Goal: Transaction & Acquisition: Purchase product/service

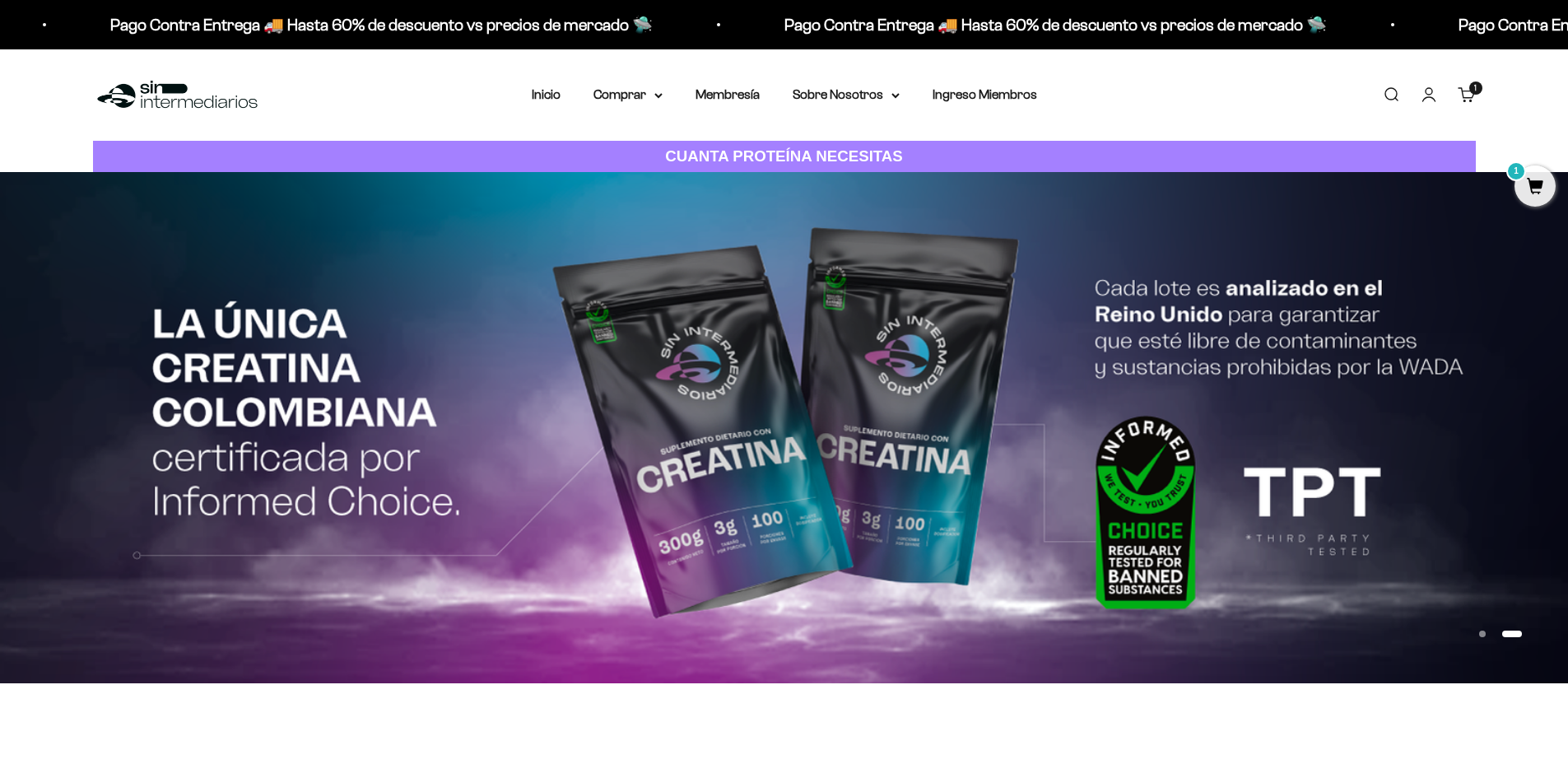
click at [1430, 98] on link "Iniciar sesión" at bounding box center [1429, 95] width 18 height 18
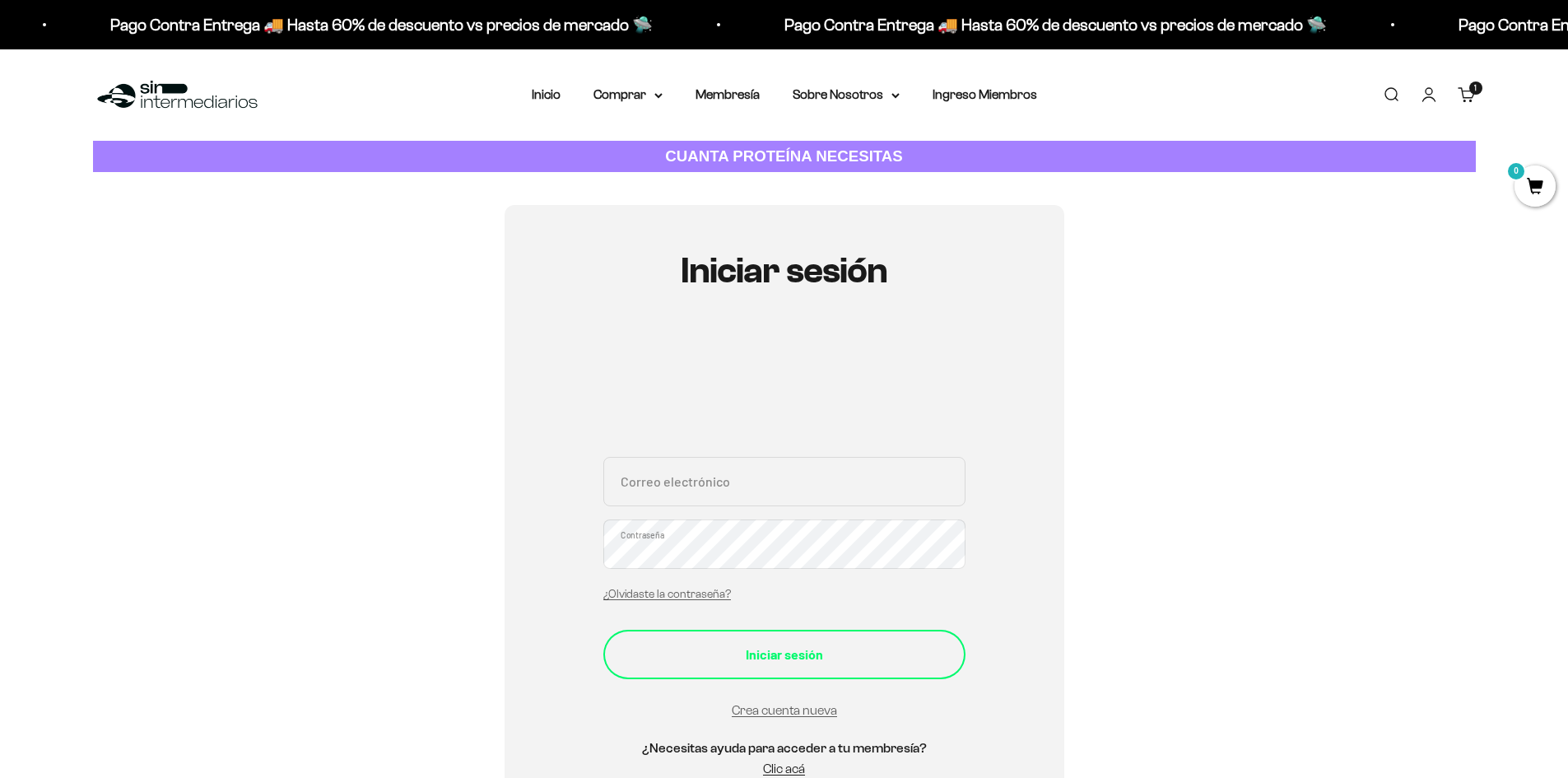
type input "[EMAIL_ADDRESS][PERSON_NAME][DOMAIN_NAME]"
click at [820, 656] on div "Iniciar sesión" at bounding box center [784, 655] width 296 height 22
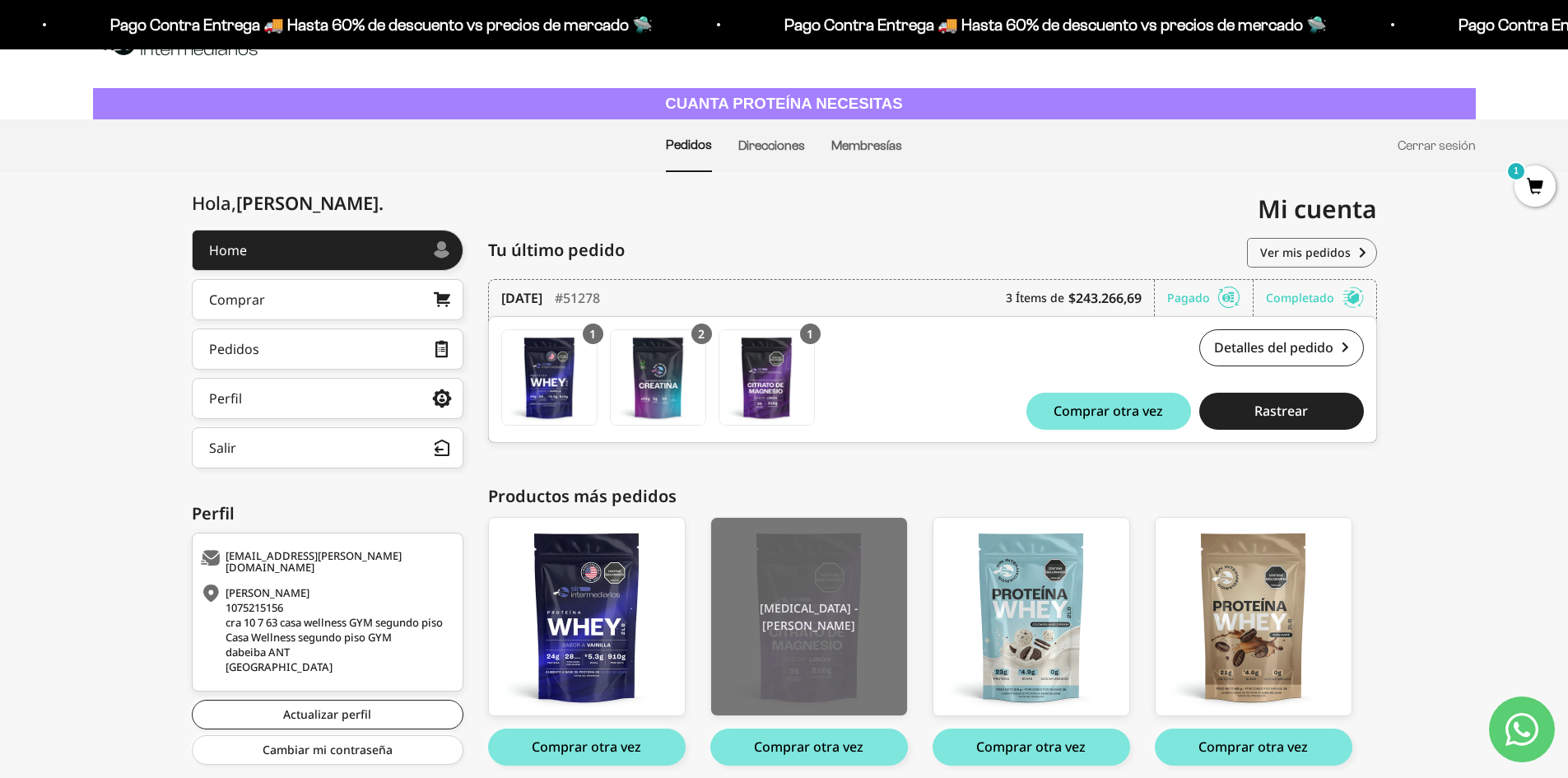
scroll to position [82, 0]
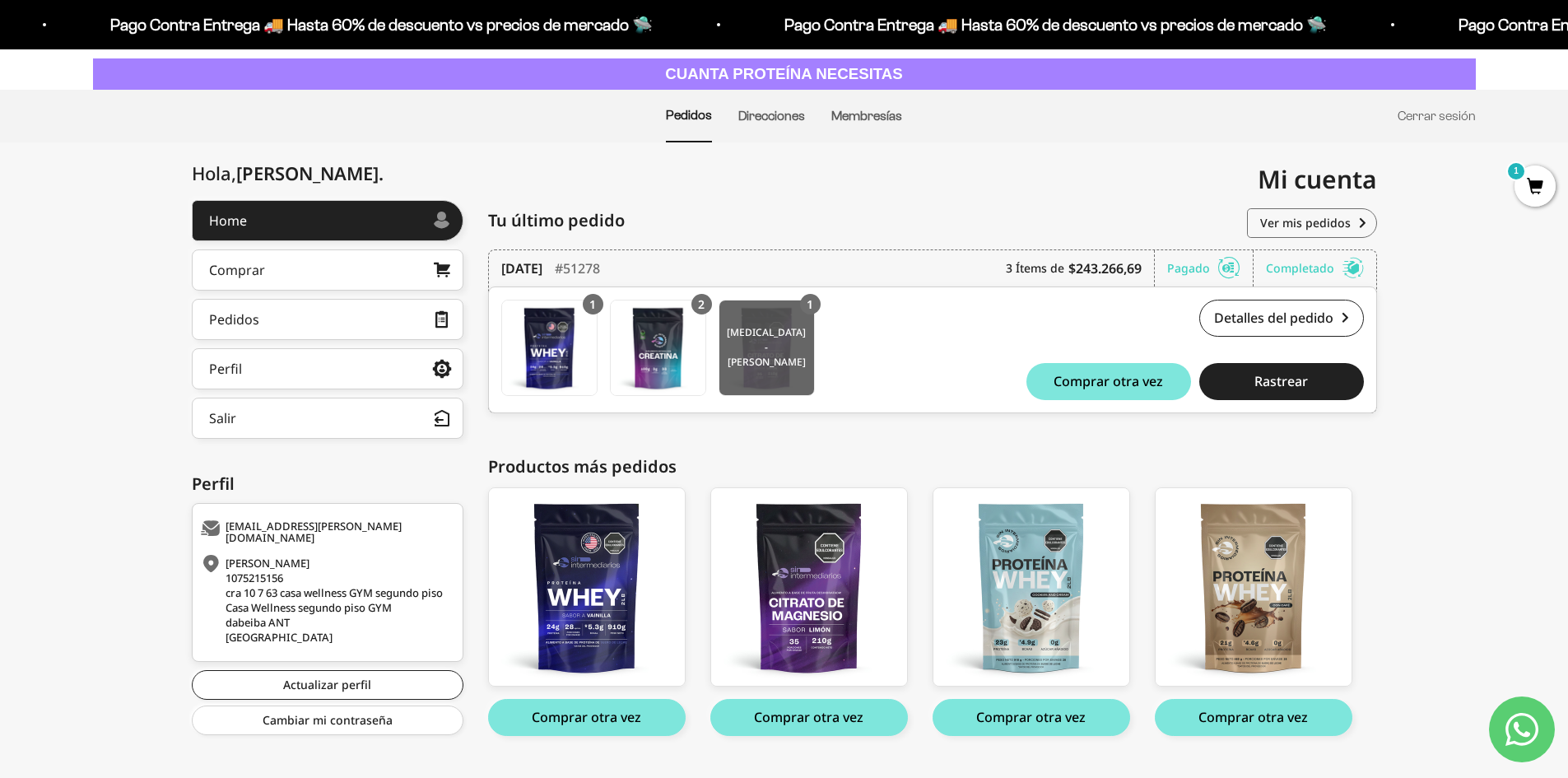
click at [764, 363] on img at bounding box center [767, 348] width 95 height 95
click at [54, 577] on div "Hola, NESTOR JAVIER . Home Comprar Pedidos Perfil Información personal Direccio…" at bounding box center [784, 487] width 1568 height 573
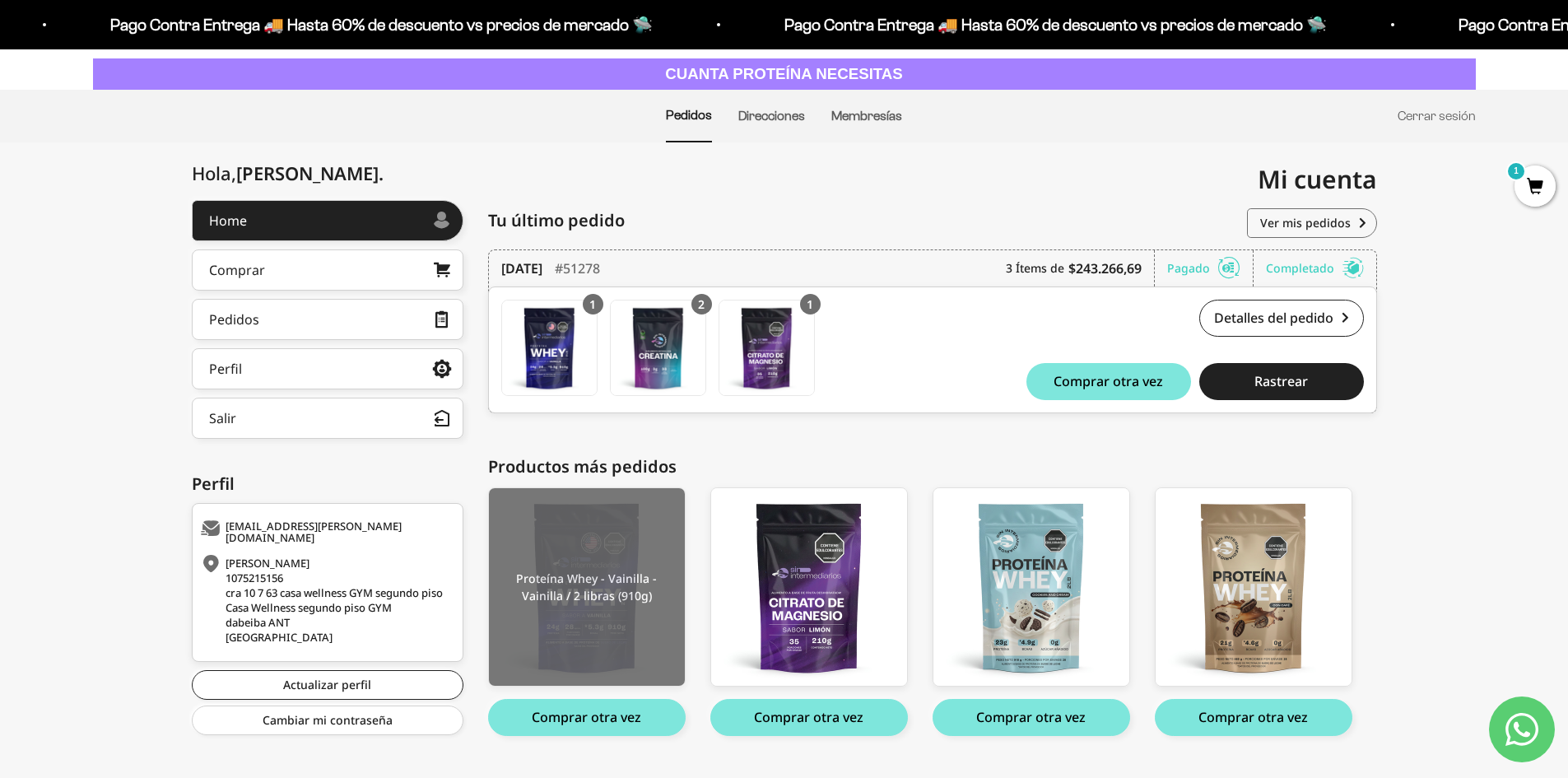
click at [600, 632] on img at bounding box center [586, 587] width 195 height 197
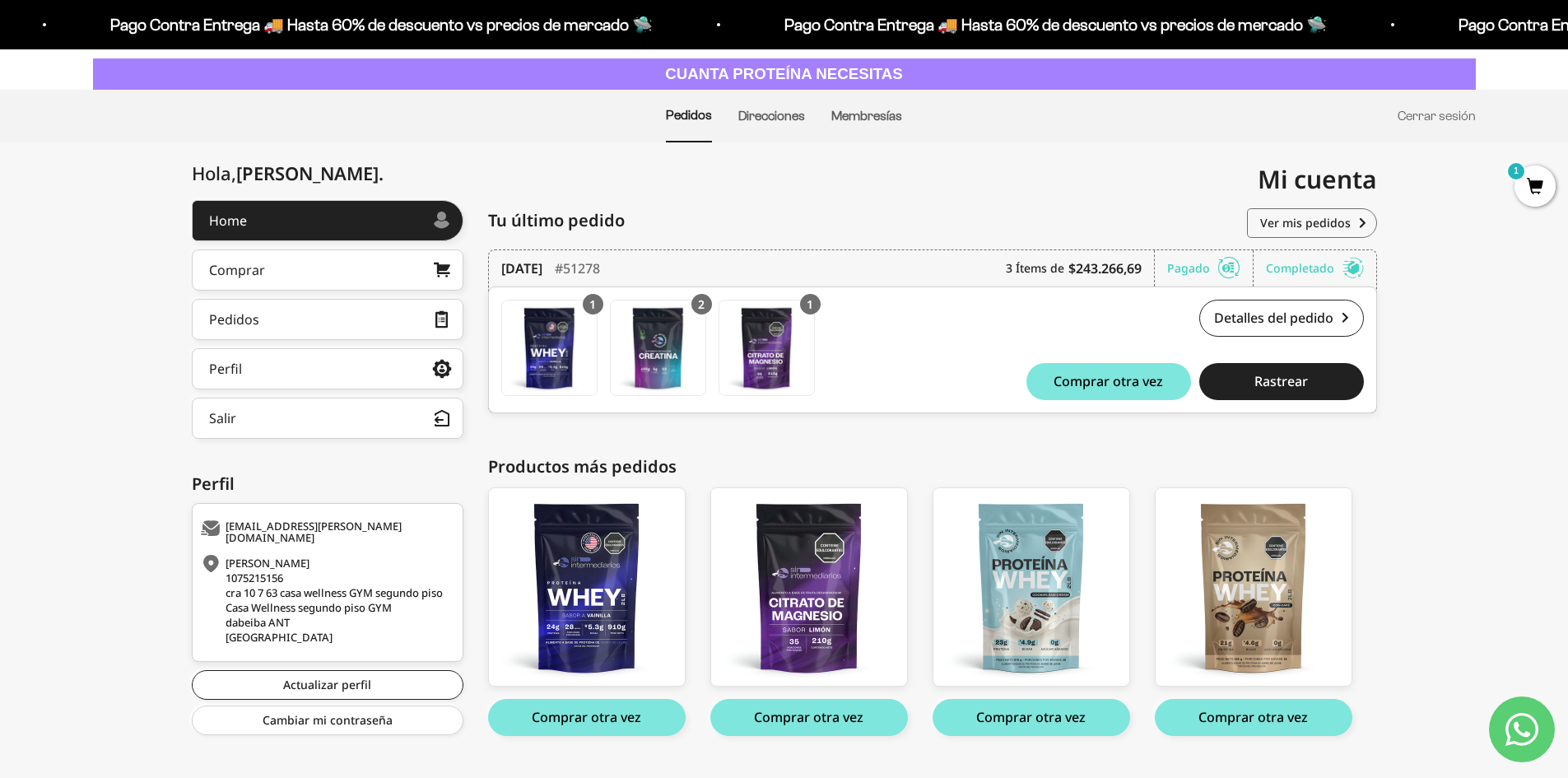
click at [1438, 481] on div "Hola, NESTOR JAVIER . Home Comprar Pedidos Perfil Información personal Direccio…" at bounding box center [784, 487] width 1568 height 573
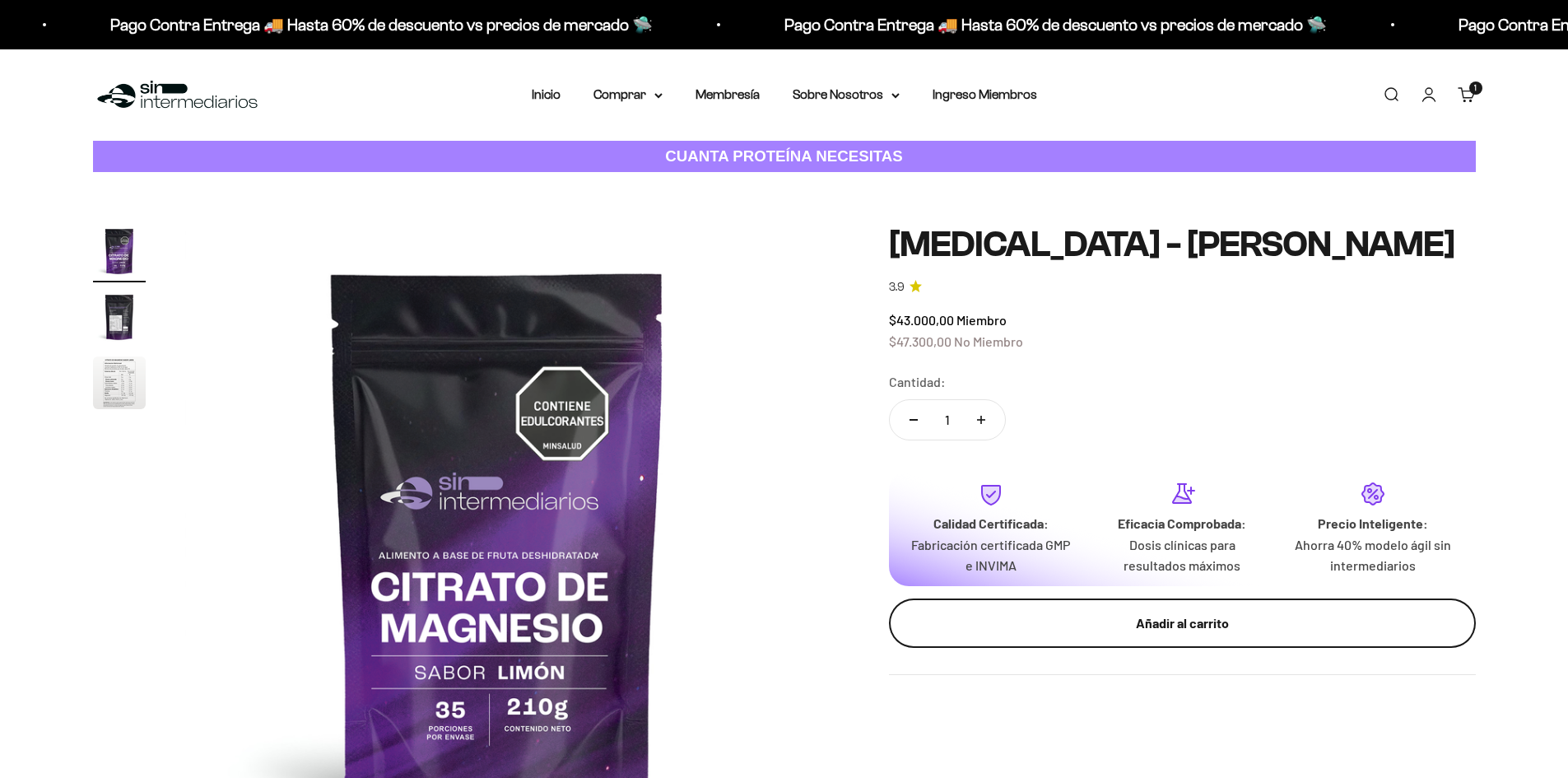
click at [1158, 628] on div "Añadir al carrito" at bounding box center [1182, 623] width 521 height 22
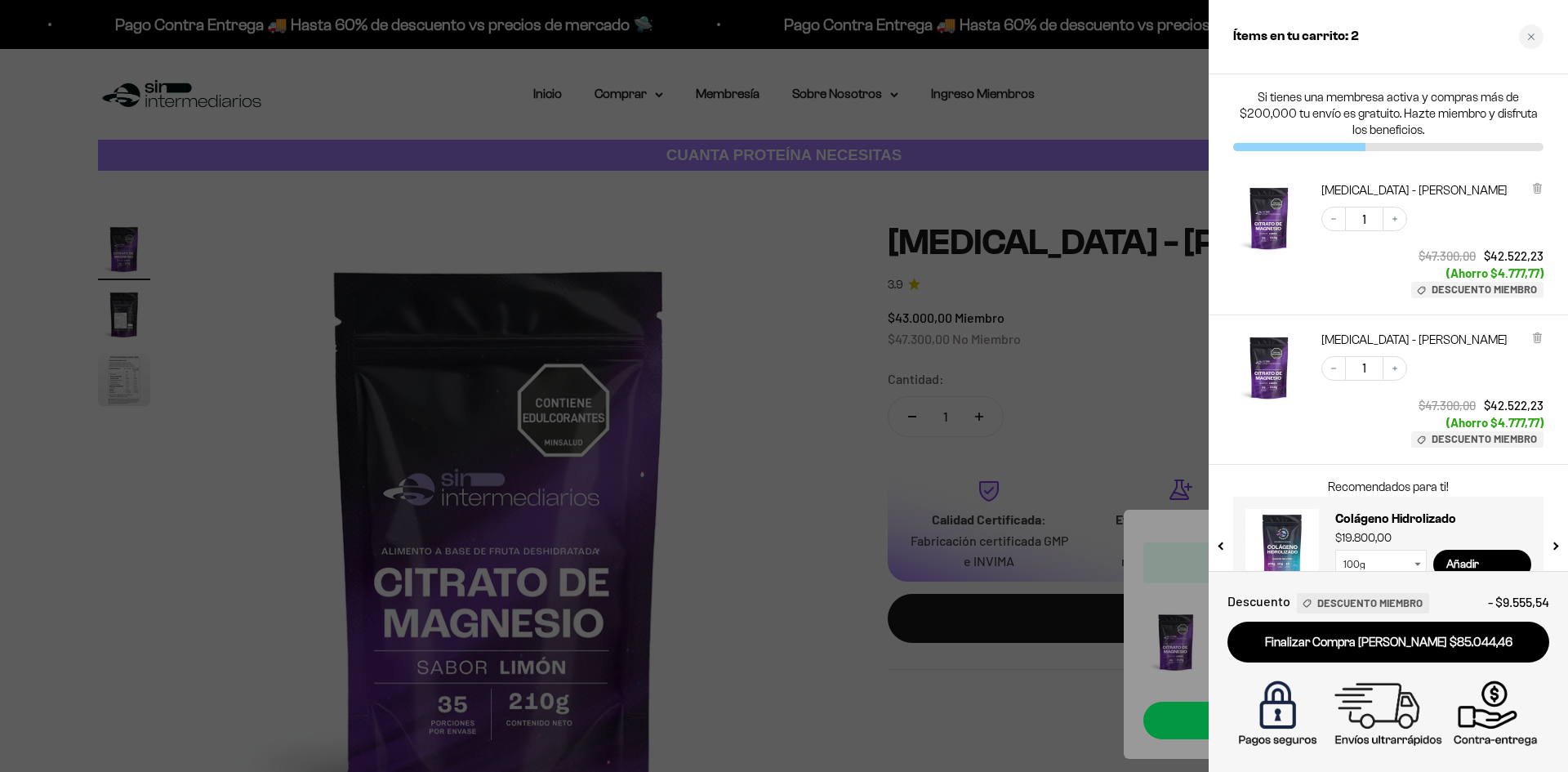
scroll to position [36, 0]
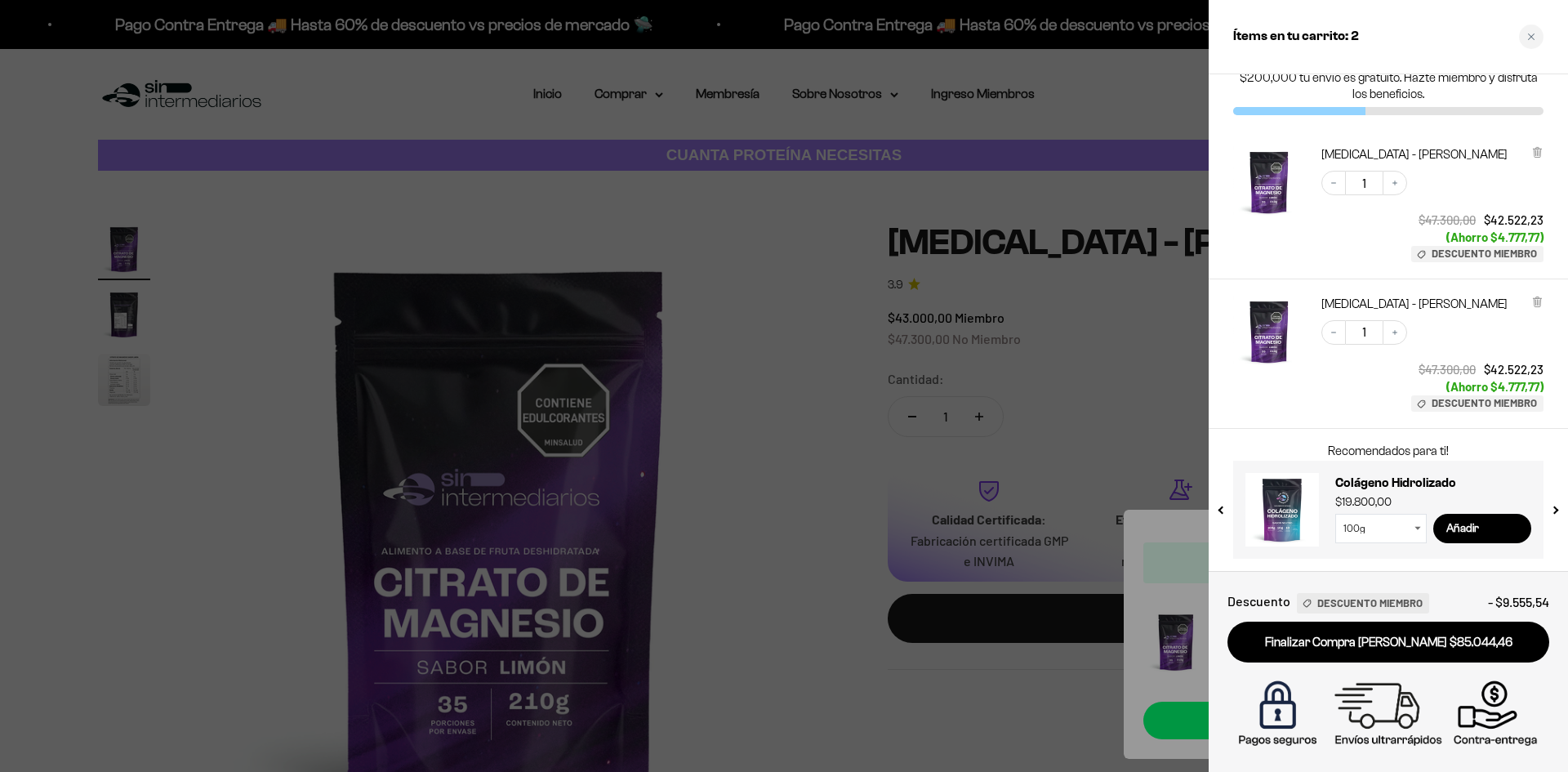
click at [1144, 97] on div at bounding box center [784, 386] width 1568 height 772
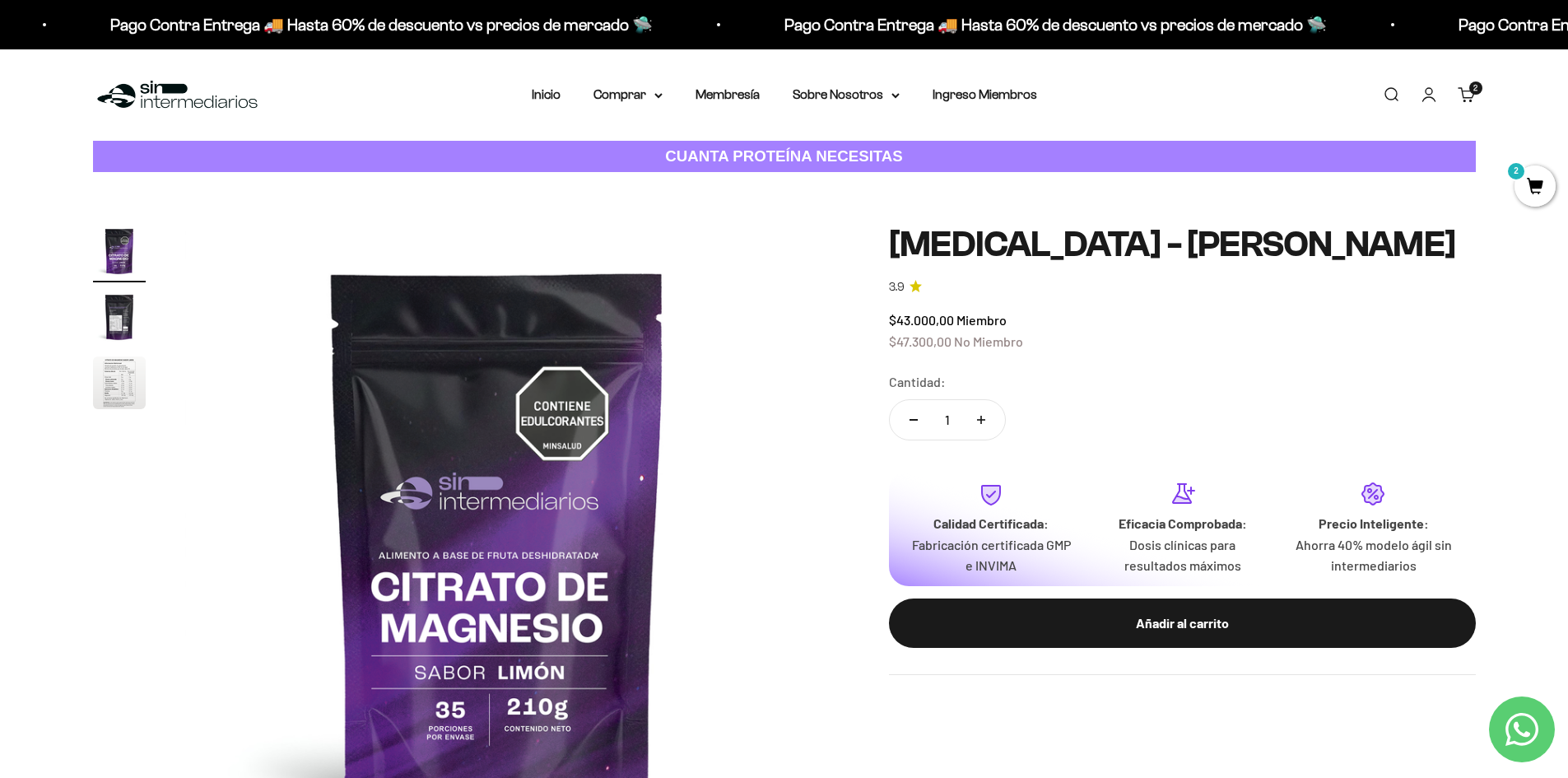
click at [1479, 92] on cart-count "2" at bounding box center [1475, 88] width 13 height 13
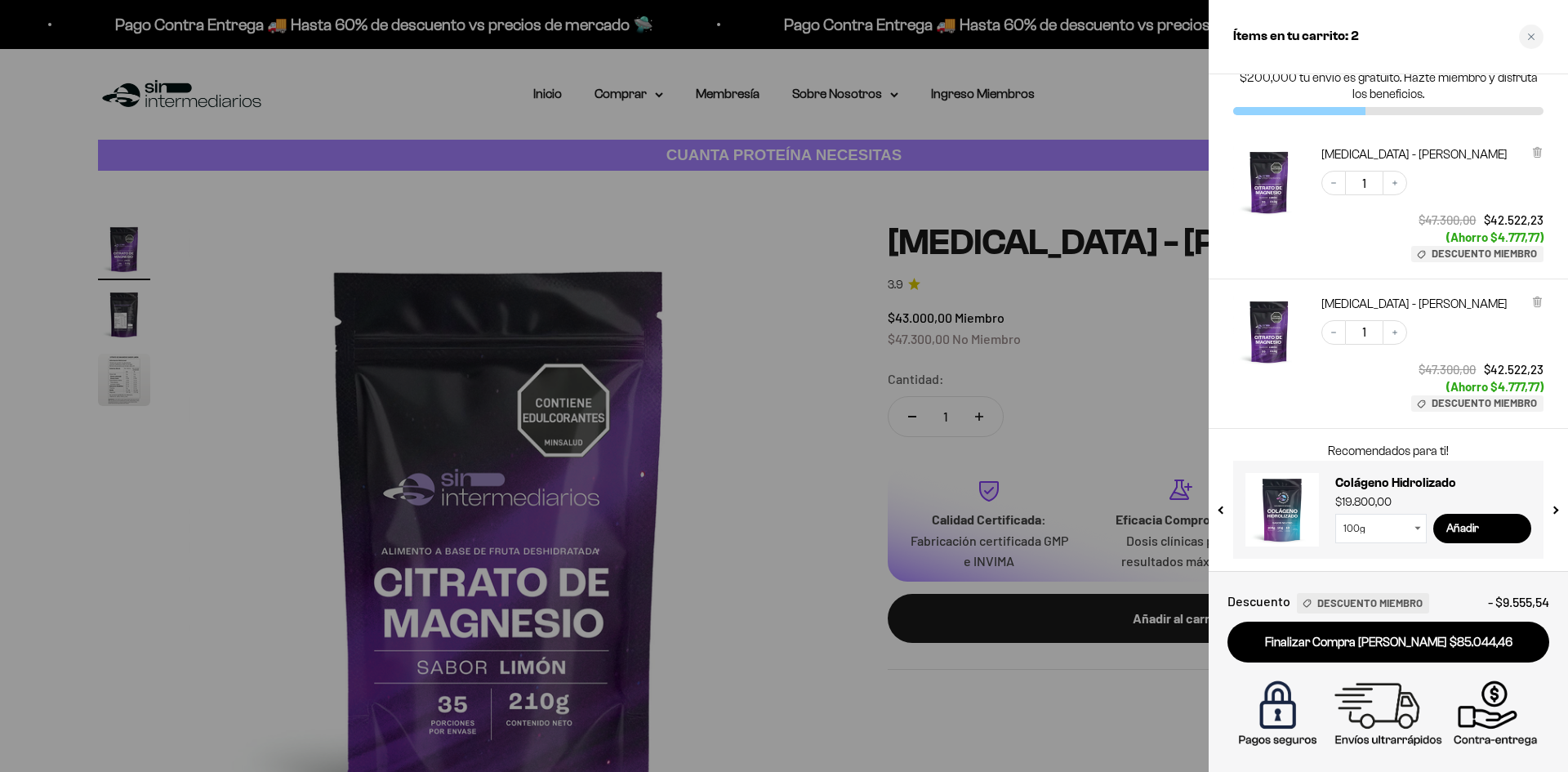
click at [1014, 343] on div at bounding box center [784, 386] width 1568 height 772
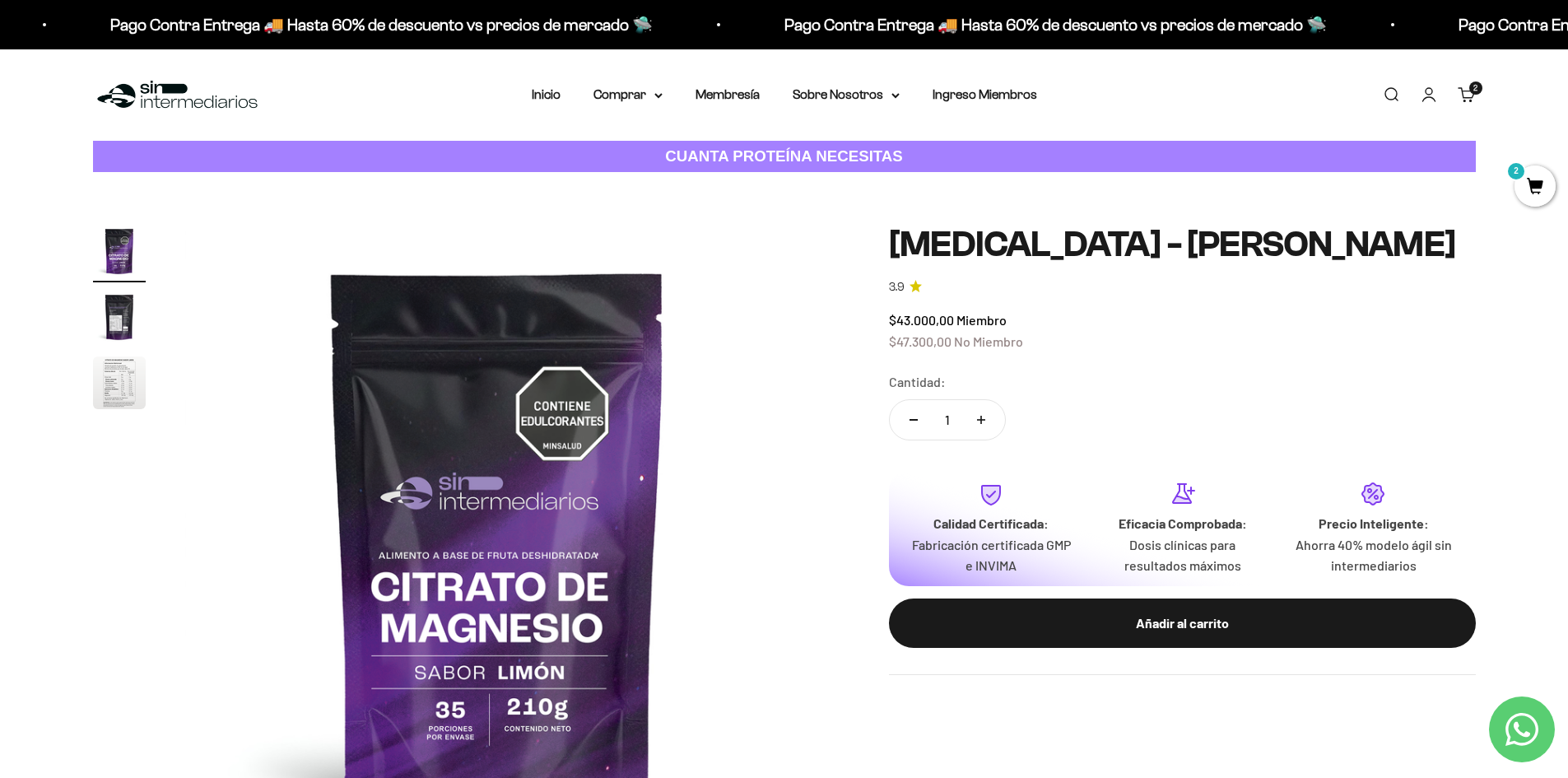
click at [1547, 184] on span "2" at bounding box center [1534, 187] width 41 height 41
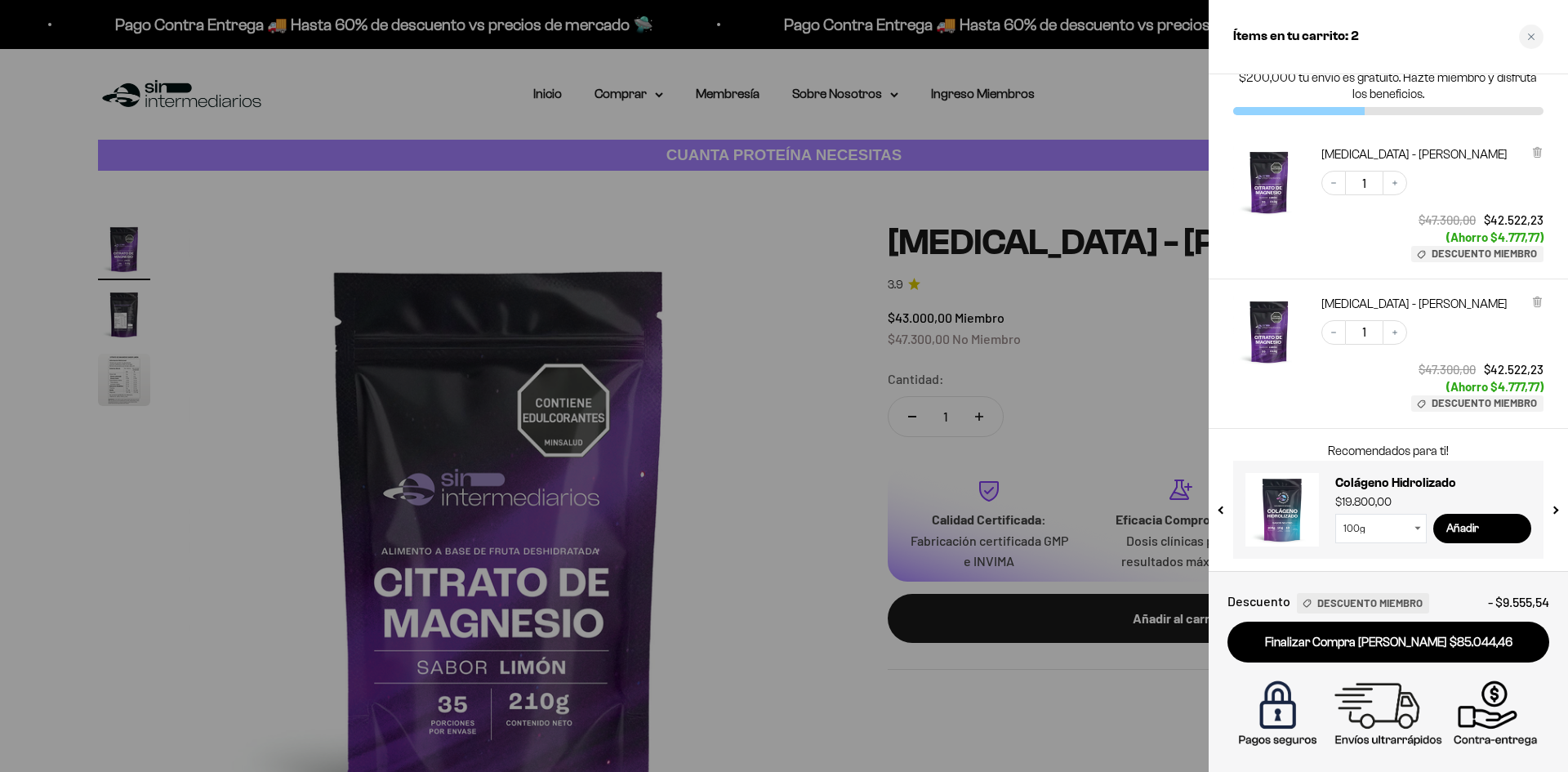
scroll to position [0, 0]
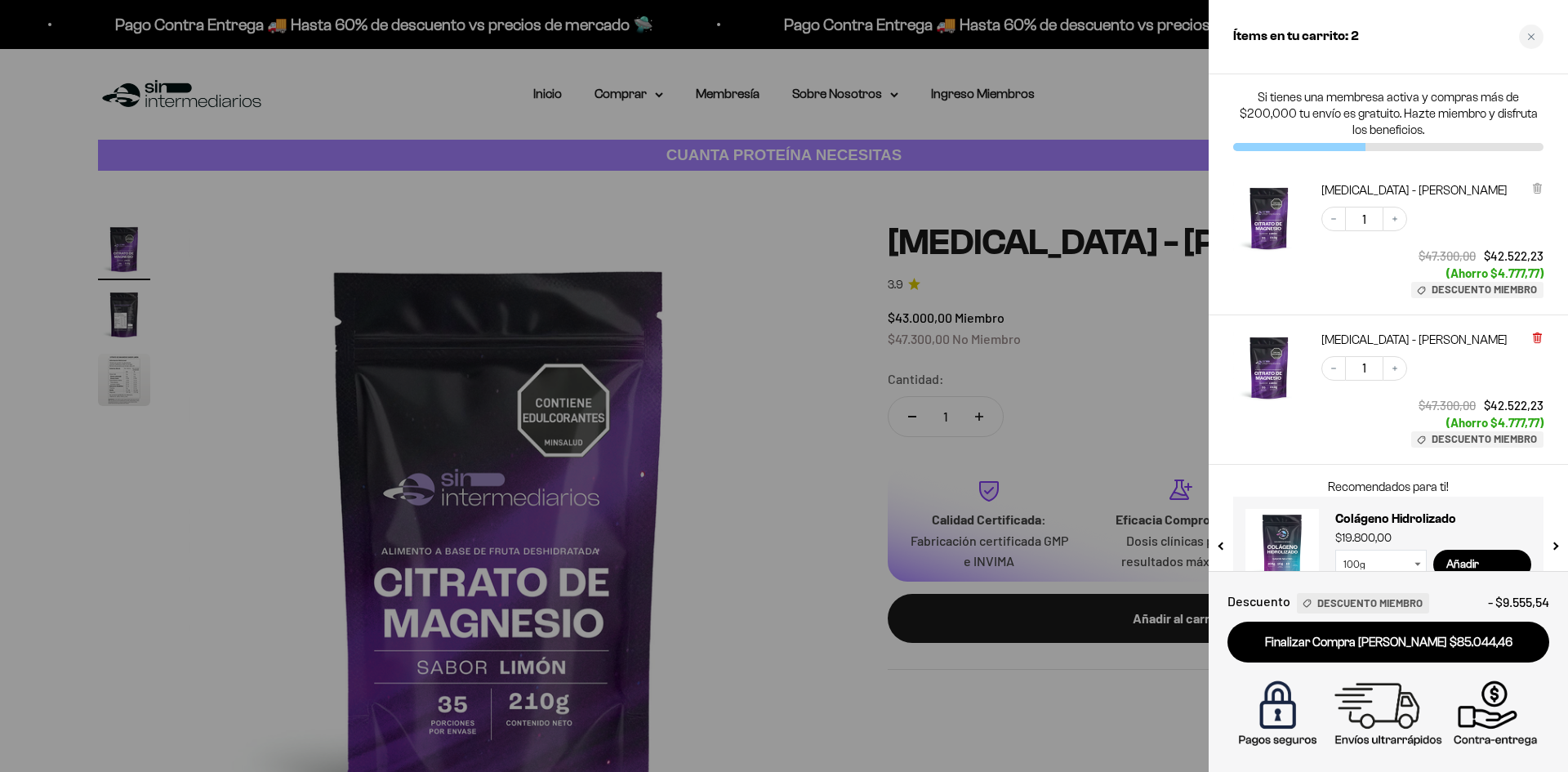
click at [1539, 334] on icon at bounding box center [1537, 336] width 3 height 8
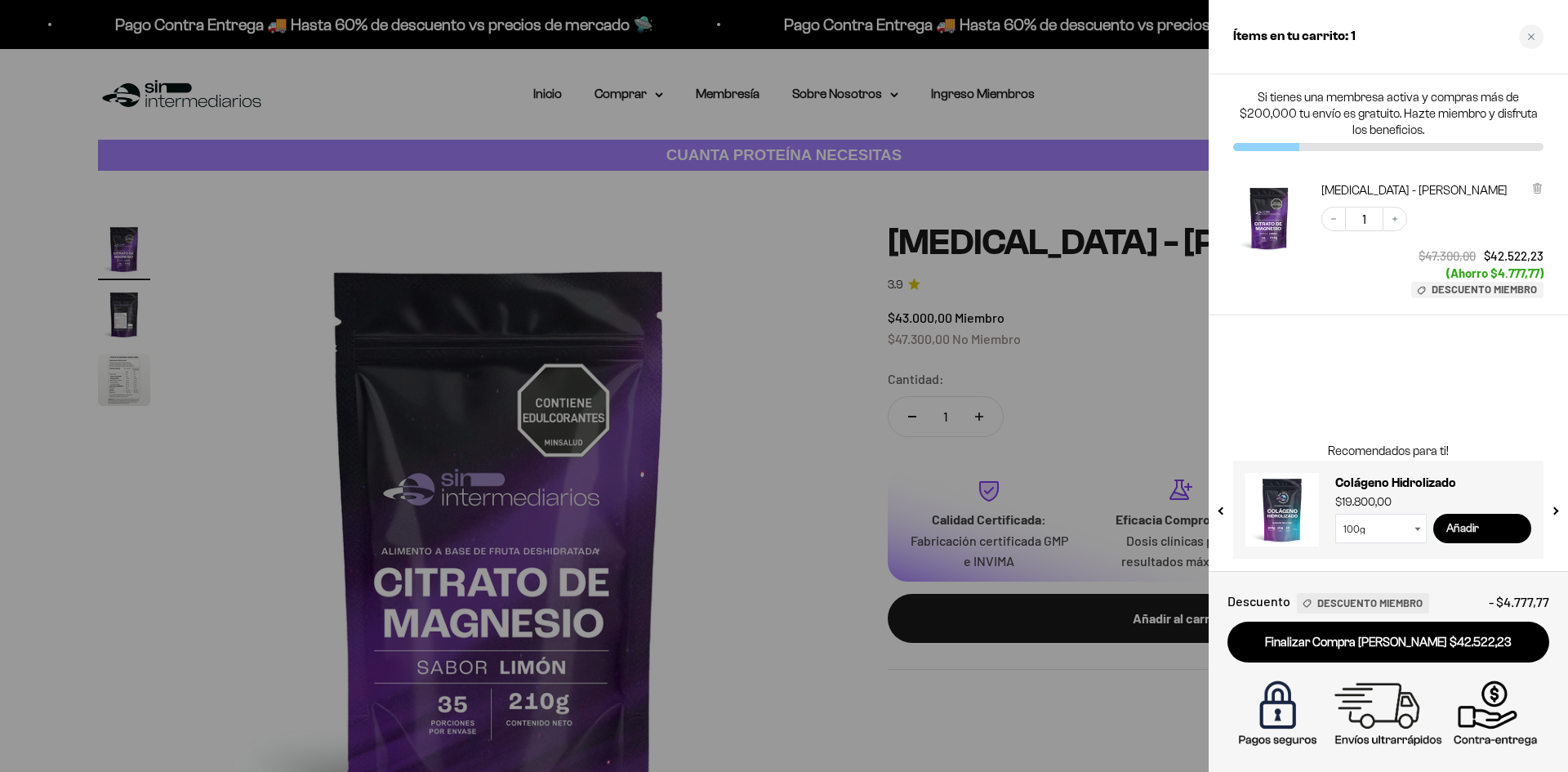
click at [1502, 530] on input "Añadir" at bounding box center [1483, 529] width 98 height 29
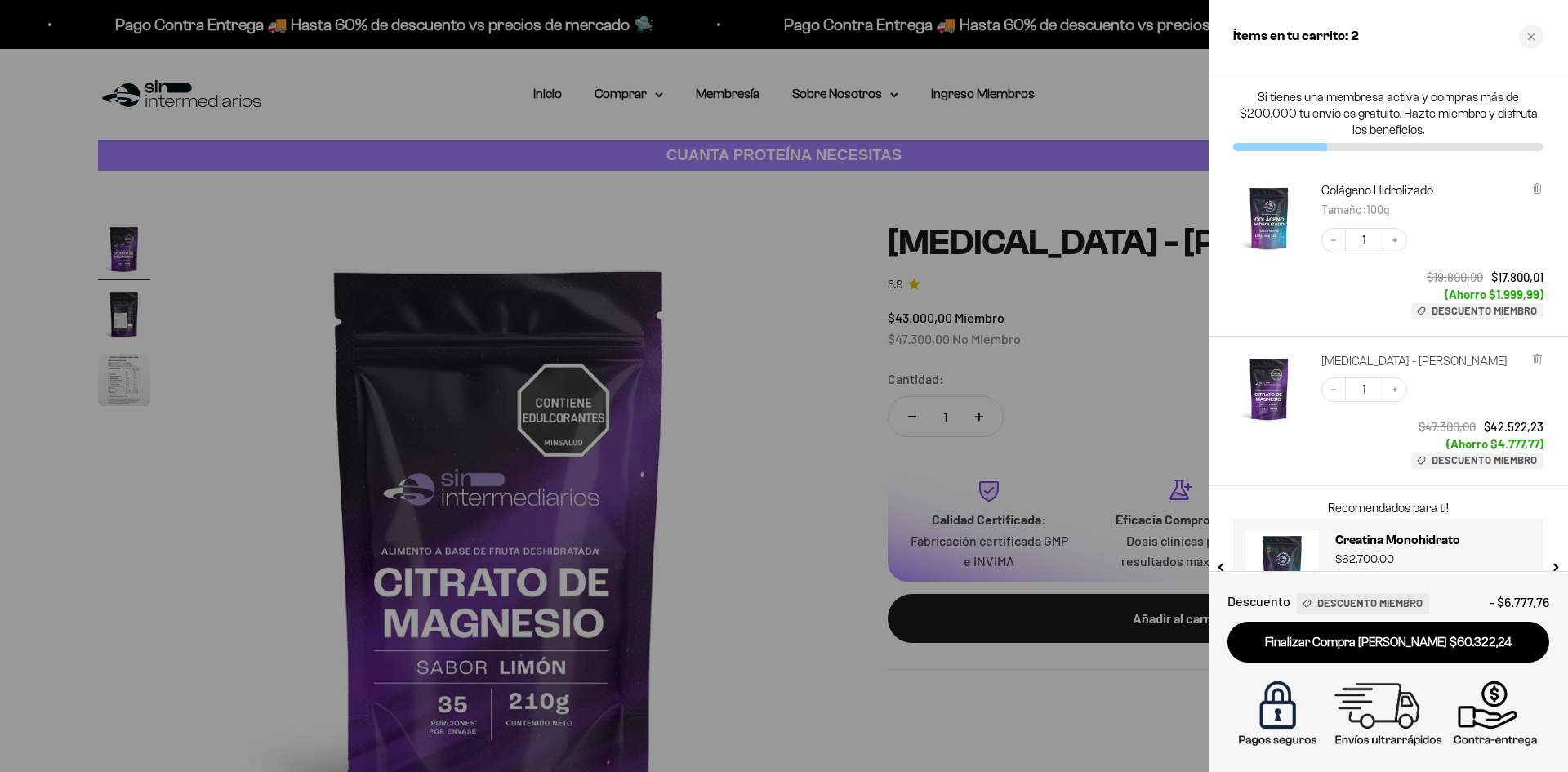
click at [1457, 361] on link "Citrato de Magnesio - Sabor Limón" at bounding box center [1414, 361] width 186 height 17
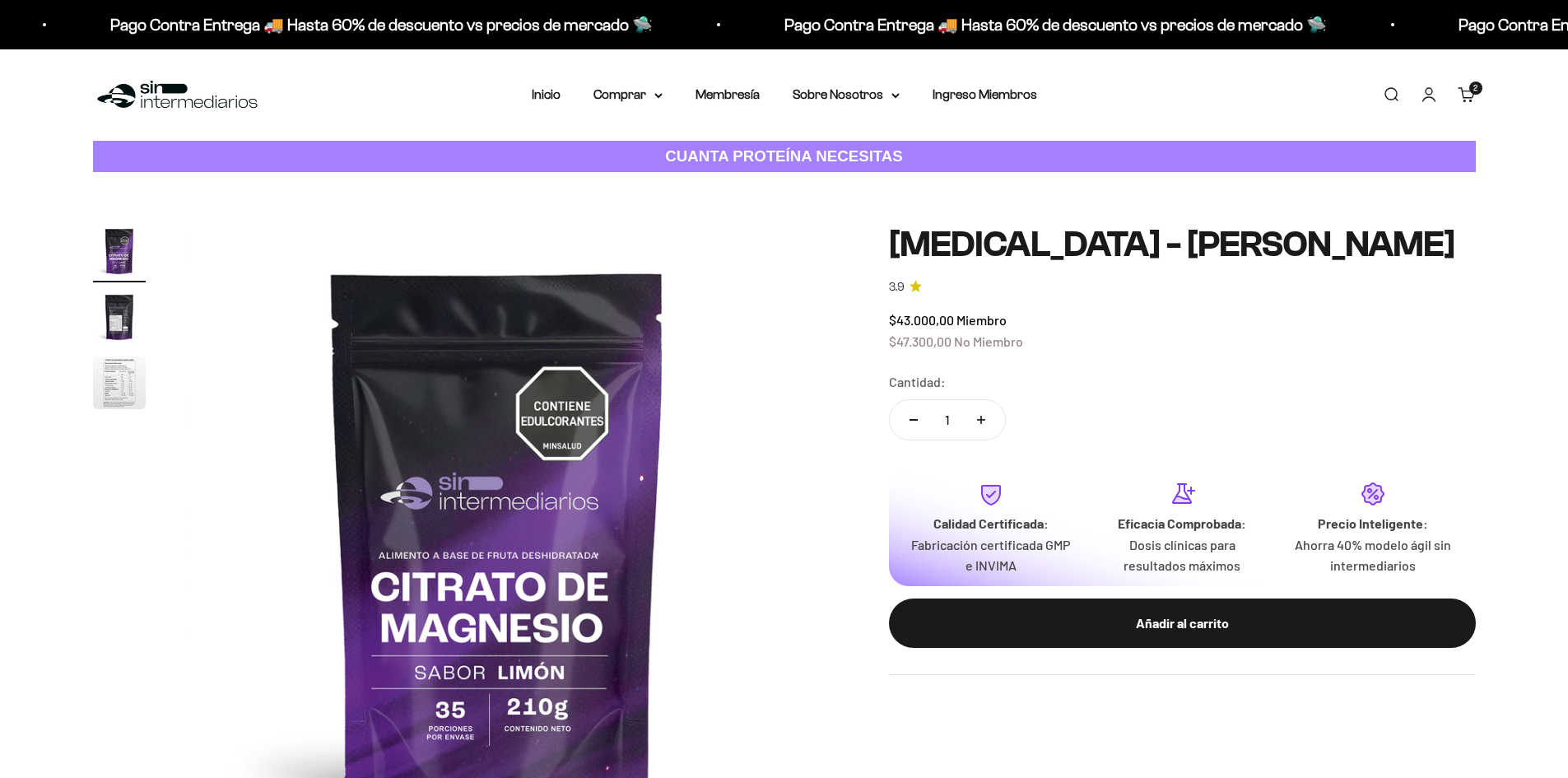
click at [1464, 97] on link "Carrito 2 artículos 2" at bounding box center [1466, 95] width 18 height 18
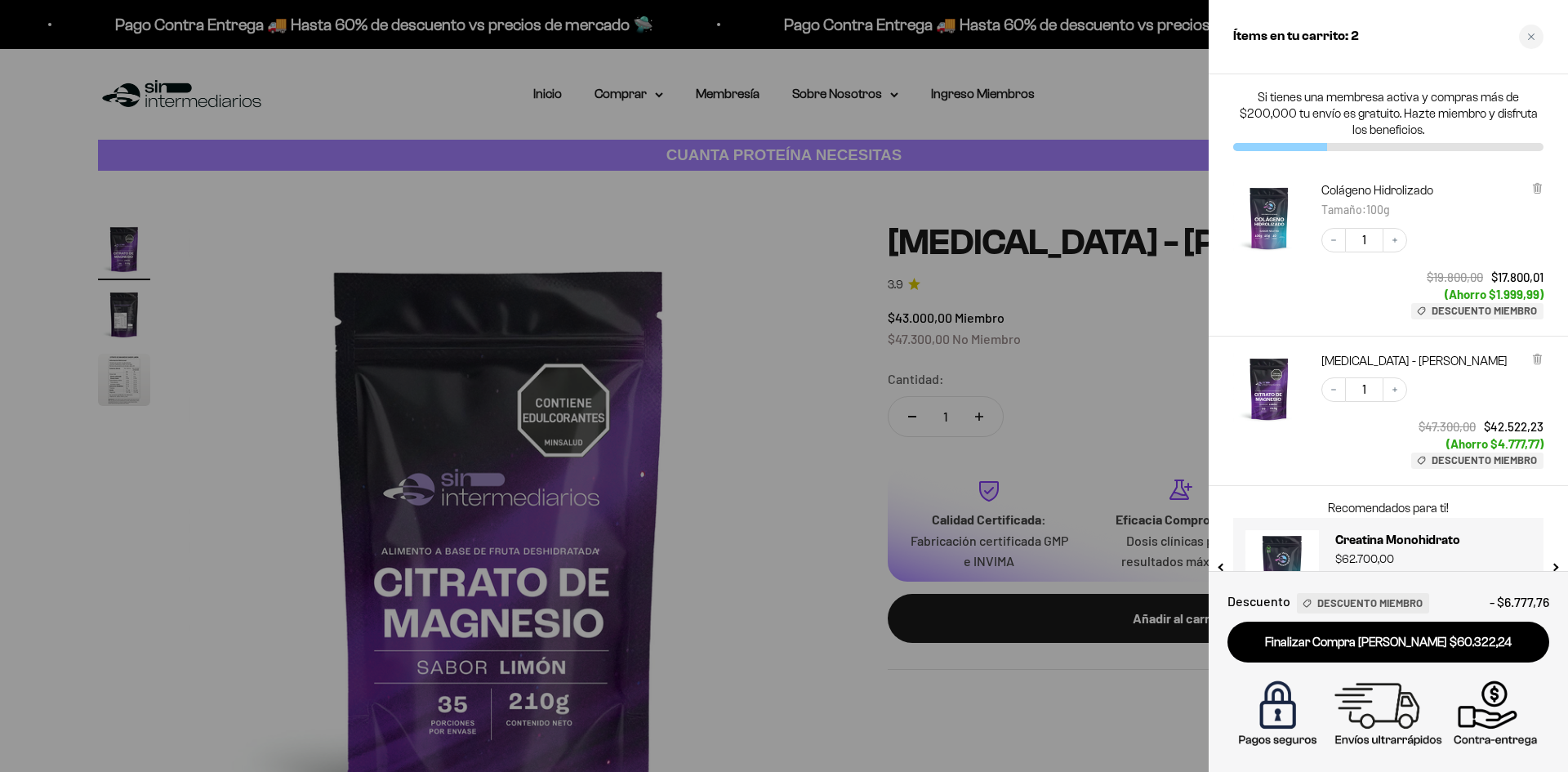
click at [1382, 208] on span "100g" at bounding box center [1378, 210] width 24 height 14
click at [1271, 226] on img "Colágeno Hidrolizado - 100g" at bounding box center [1268, 217] width 71 height 72
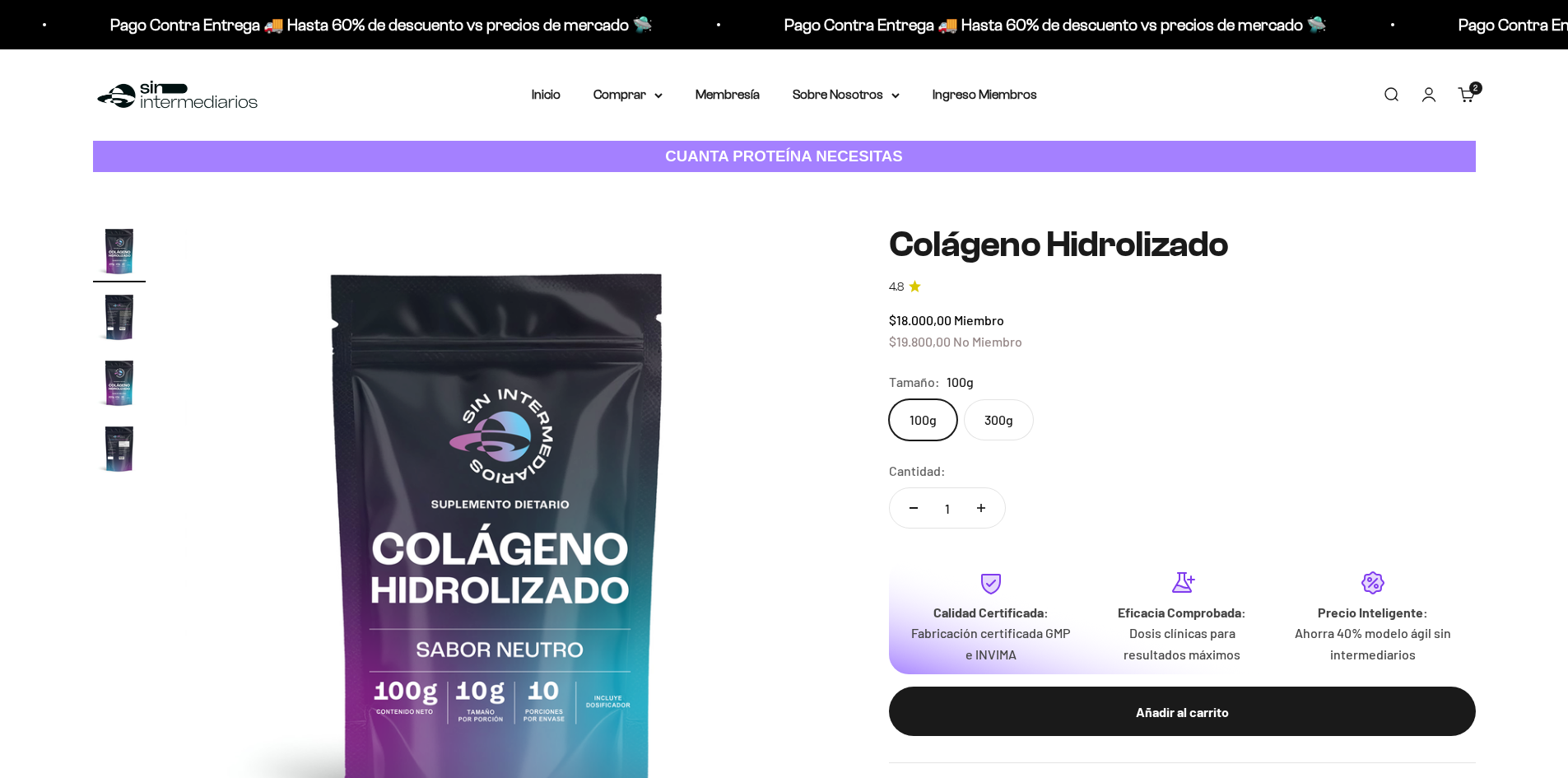
click at [989, 424] on label "300g" at bounding box center [999, 420] width 70 height 41
click at [889, 399] on input "300g" at bounding box center [888, 399] width 1 height 1
radio input "true"
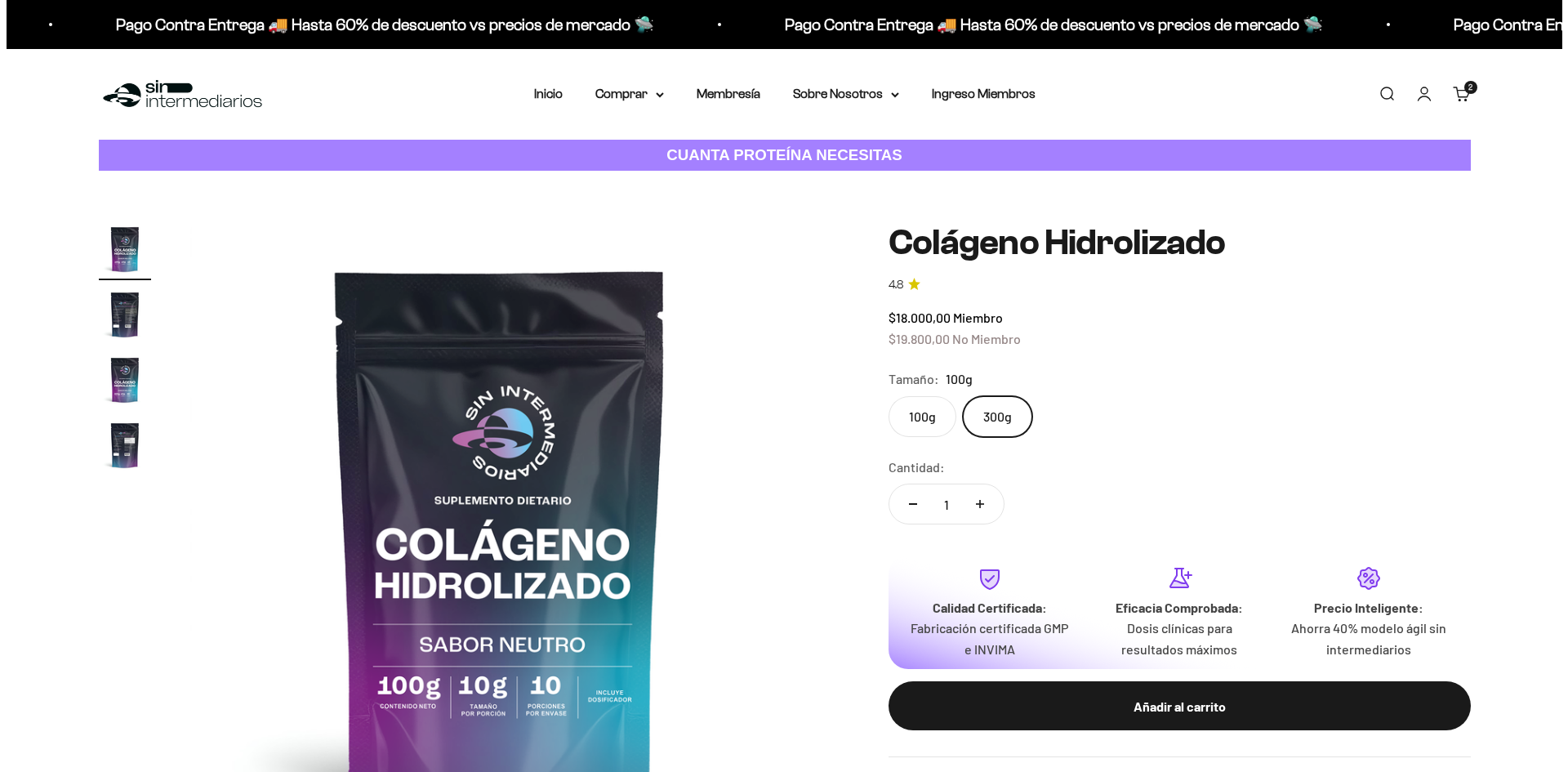
scroll to position [0, 1279]
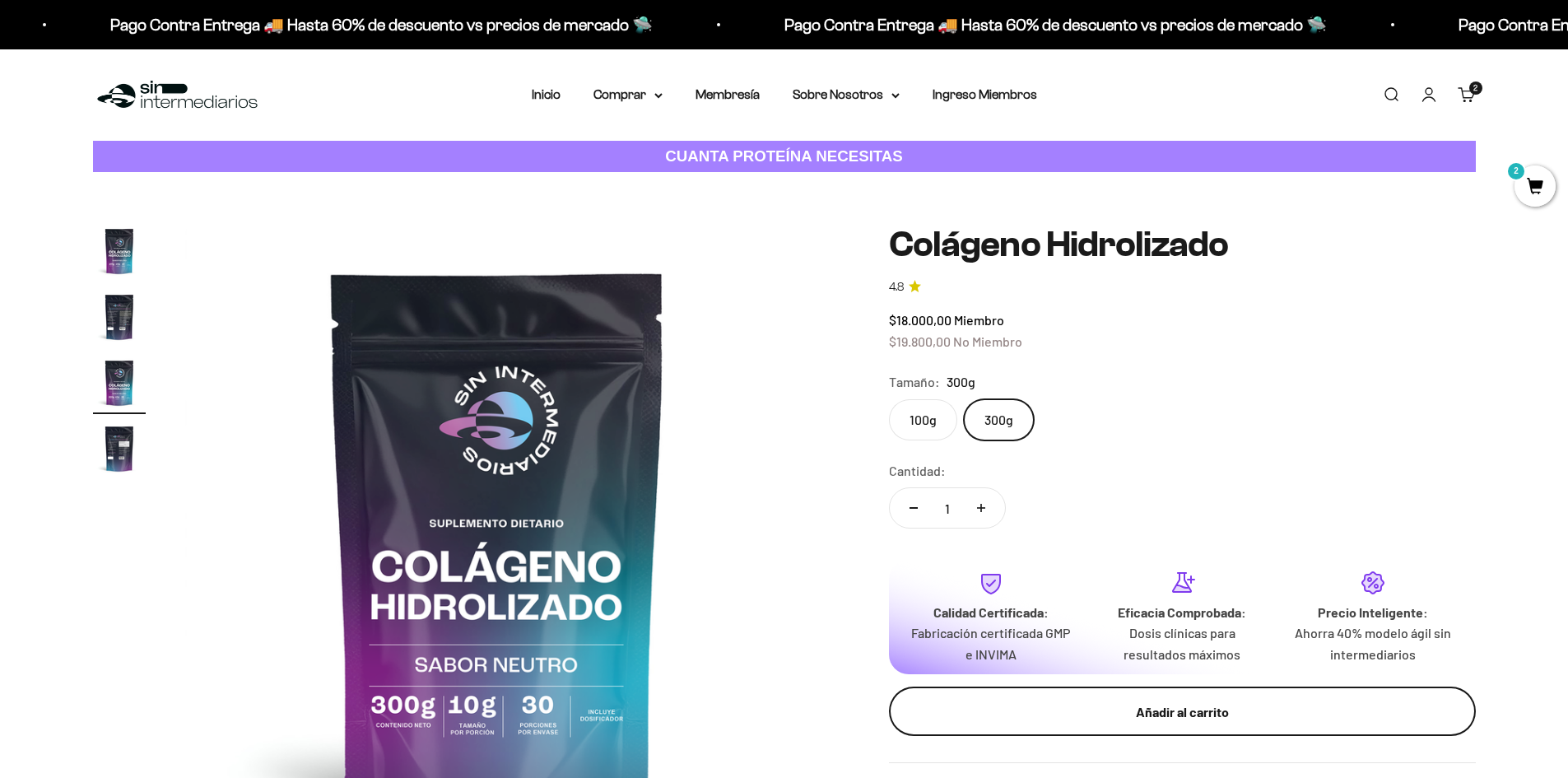
click at [1152, 712] on div "Añadir al carrito" at bounding box center [1182, 713] width 521 height 22
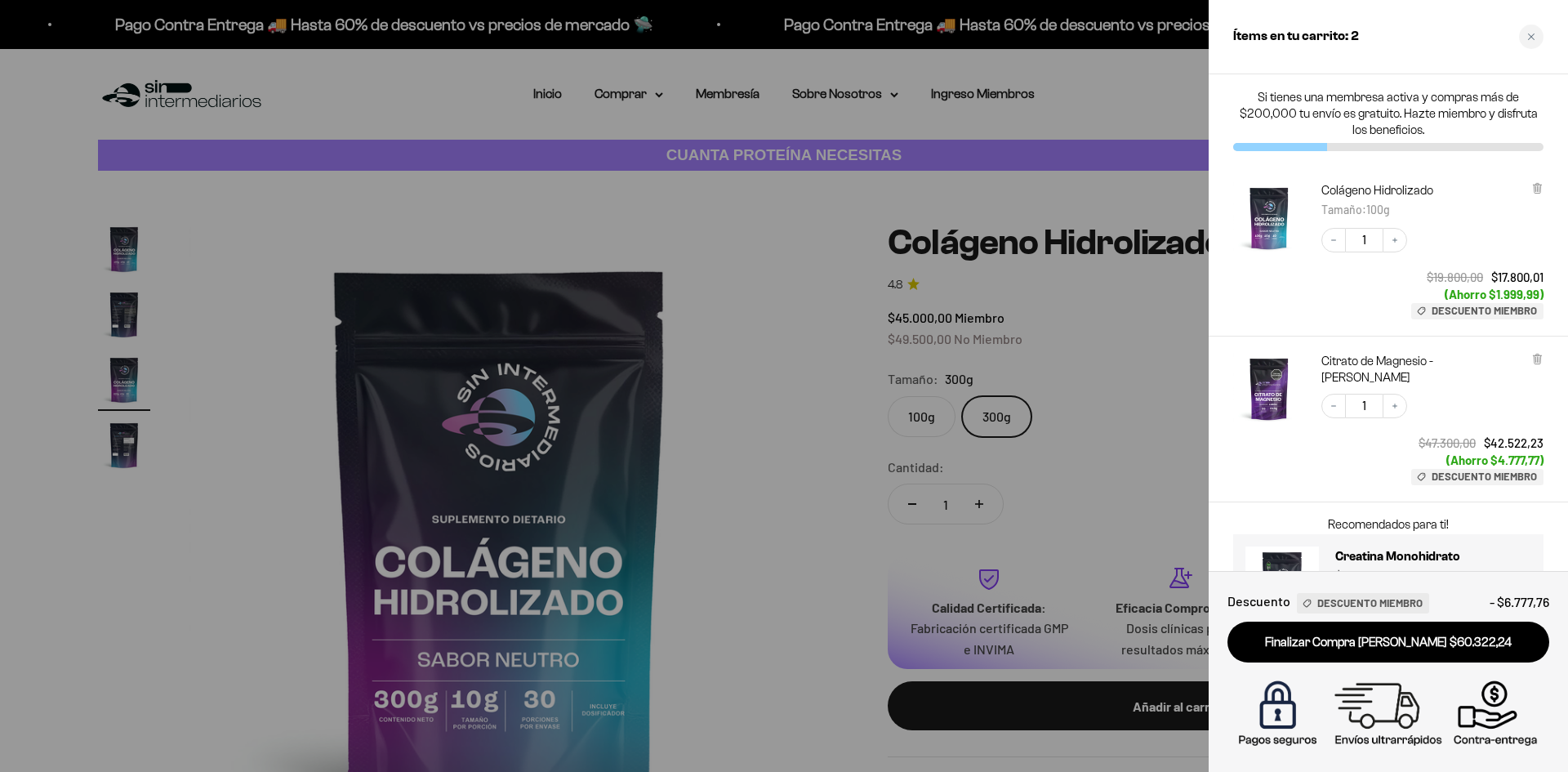
scroll to position [0, 0]
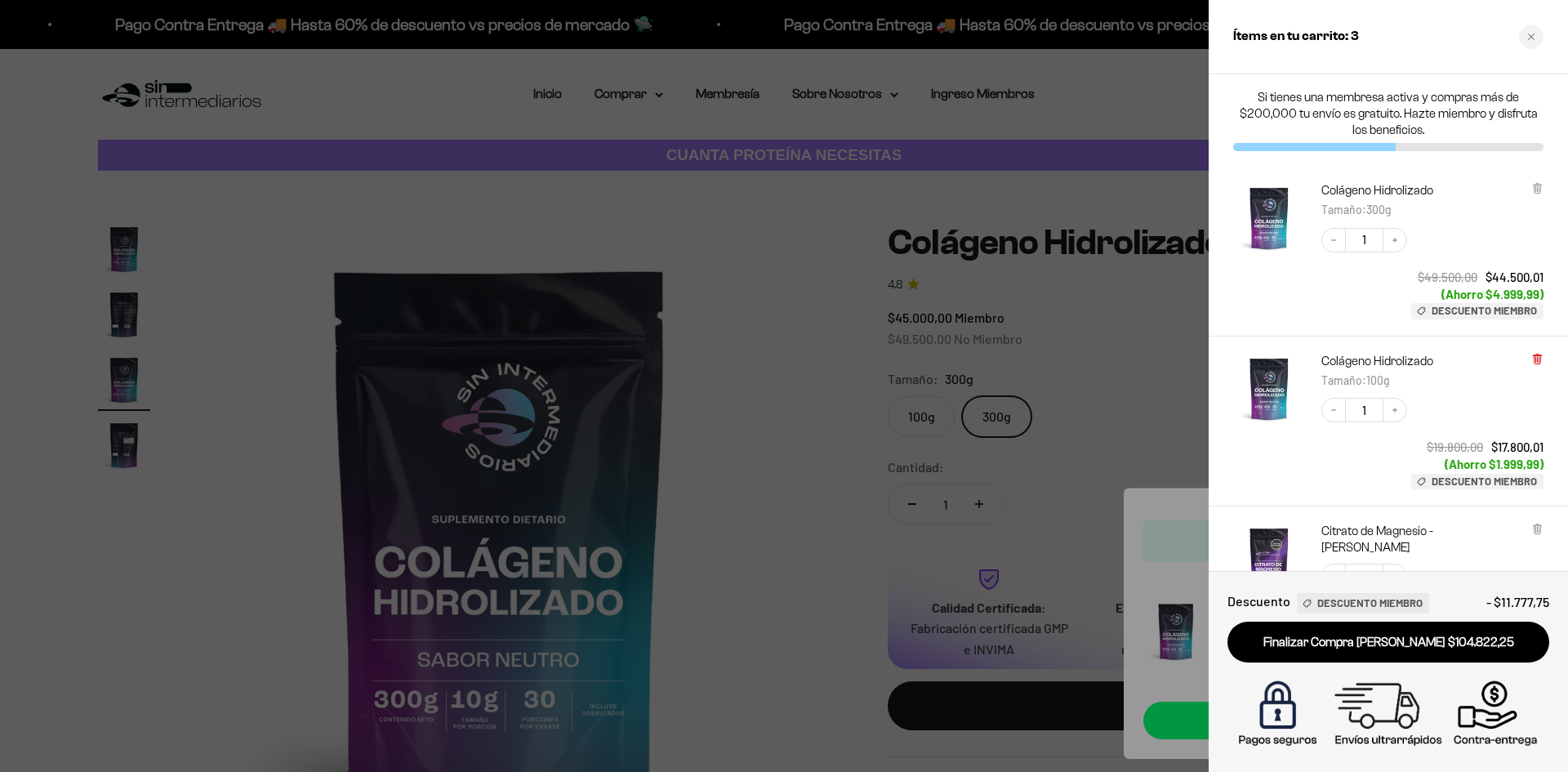
click at [1536, 358] on icon at bounding box center [1537, 358] width 3 height 8
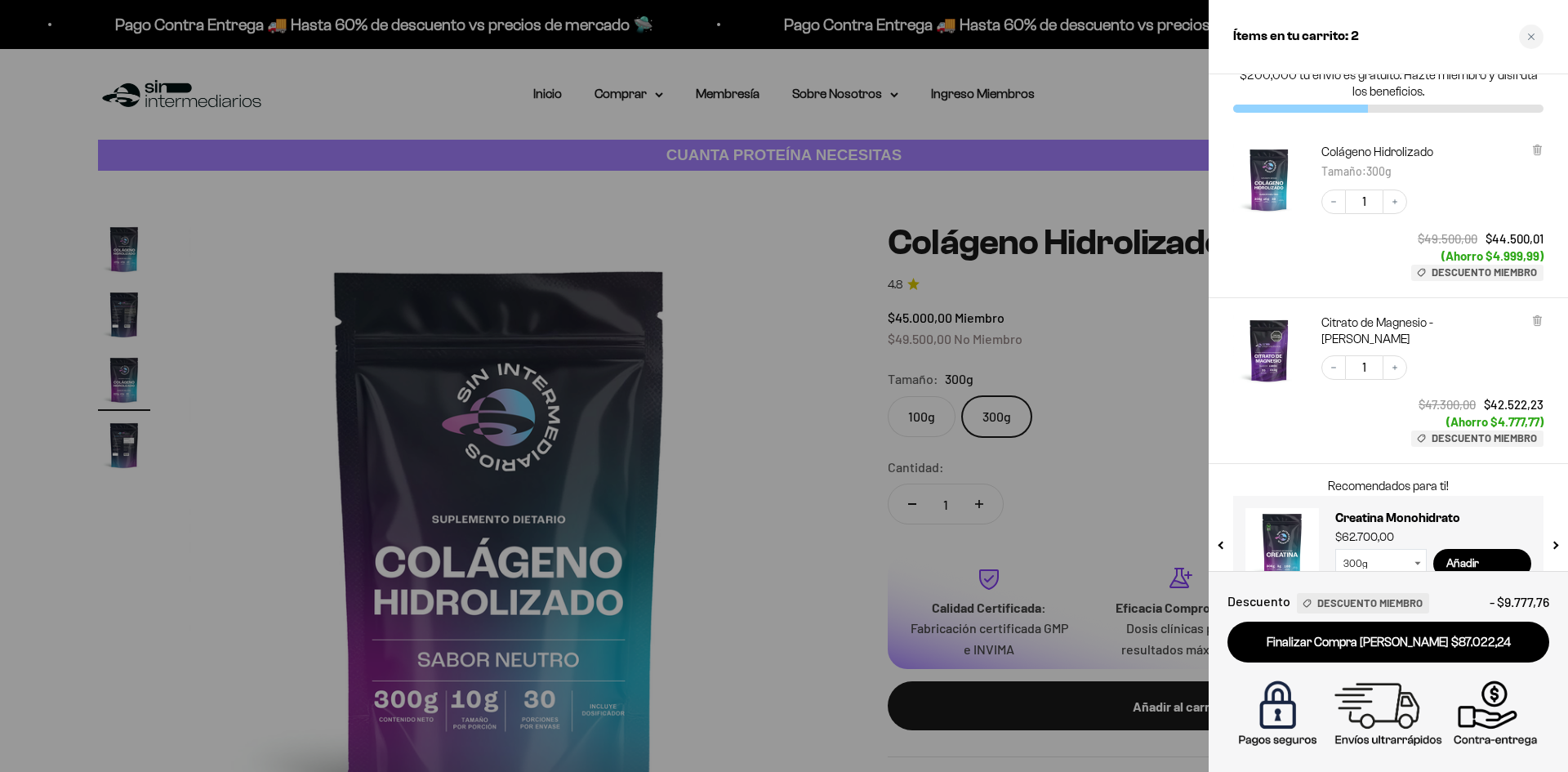
scroll to position [57, 0]
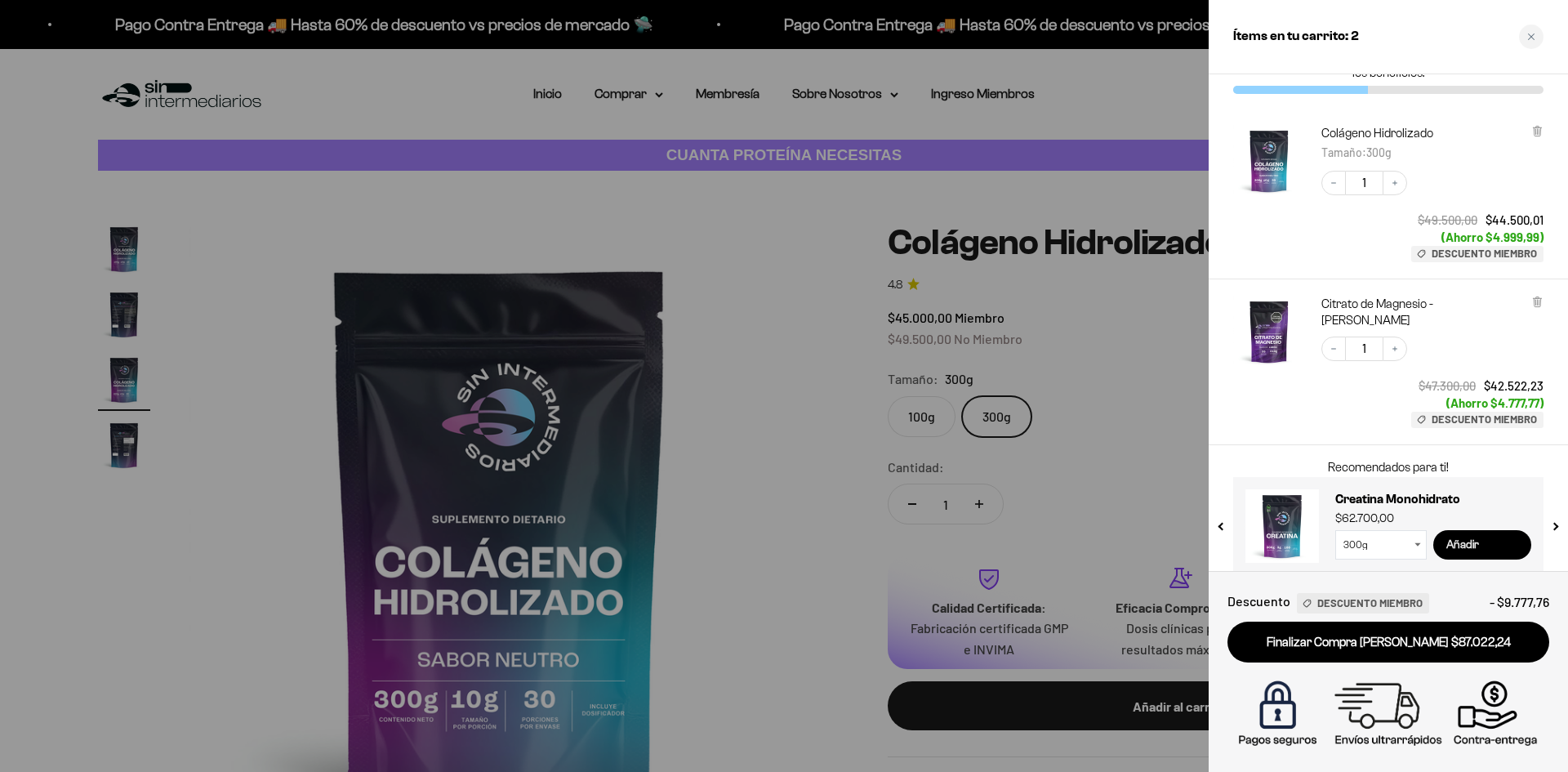
click at [1488, 535] on input "Añadir" at bounding box center [1483, 545] width 98 height 29
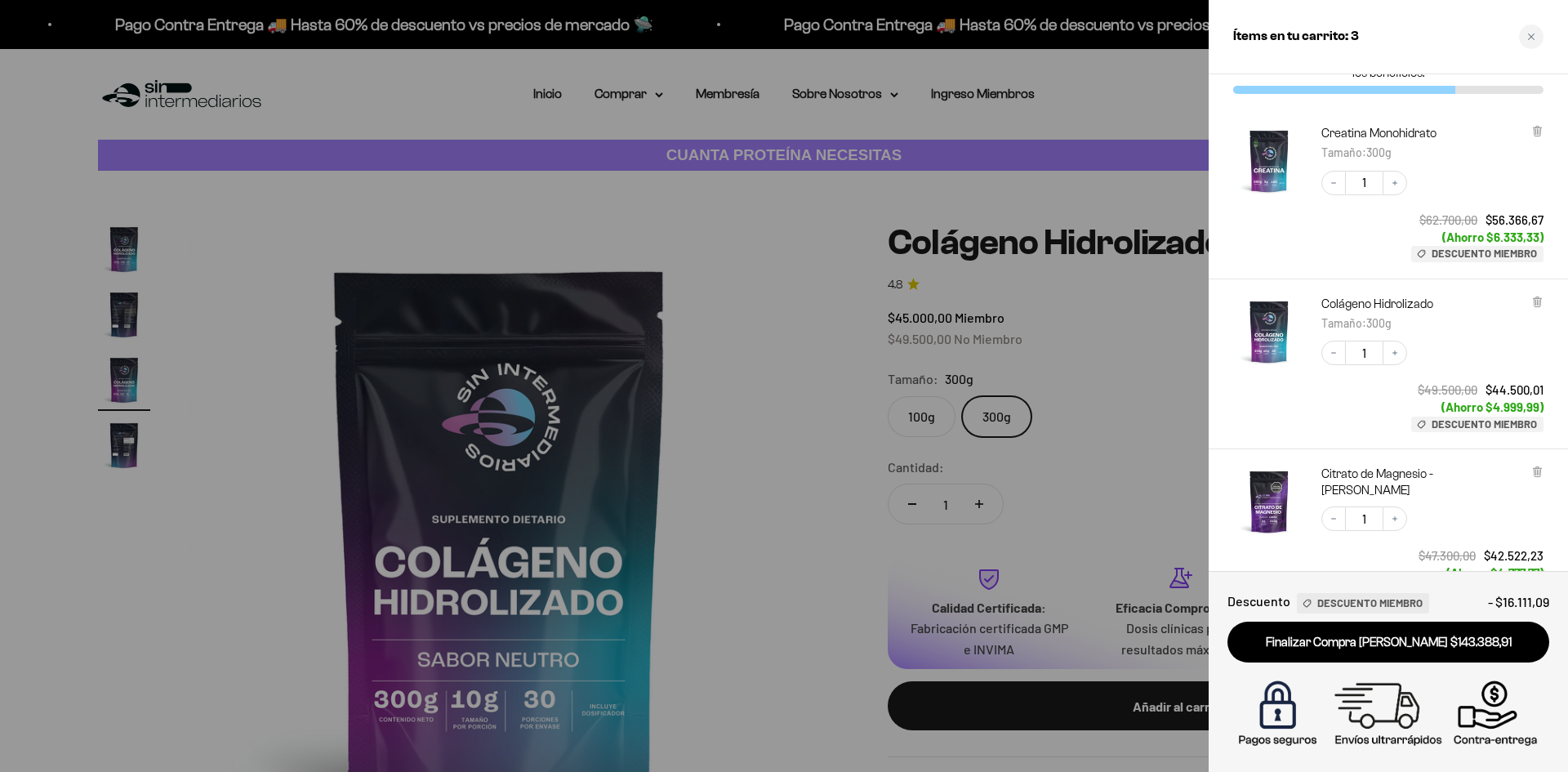
click at [1353, 648] on link "Finalizar Compra Segura $143.388,91" at bounding box center [1388, 643] width 322 height 42
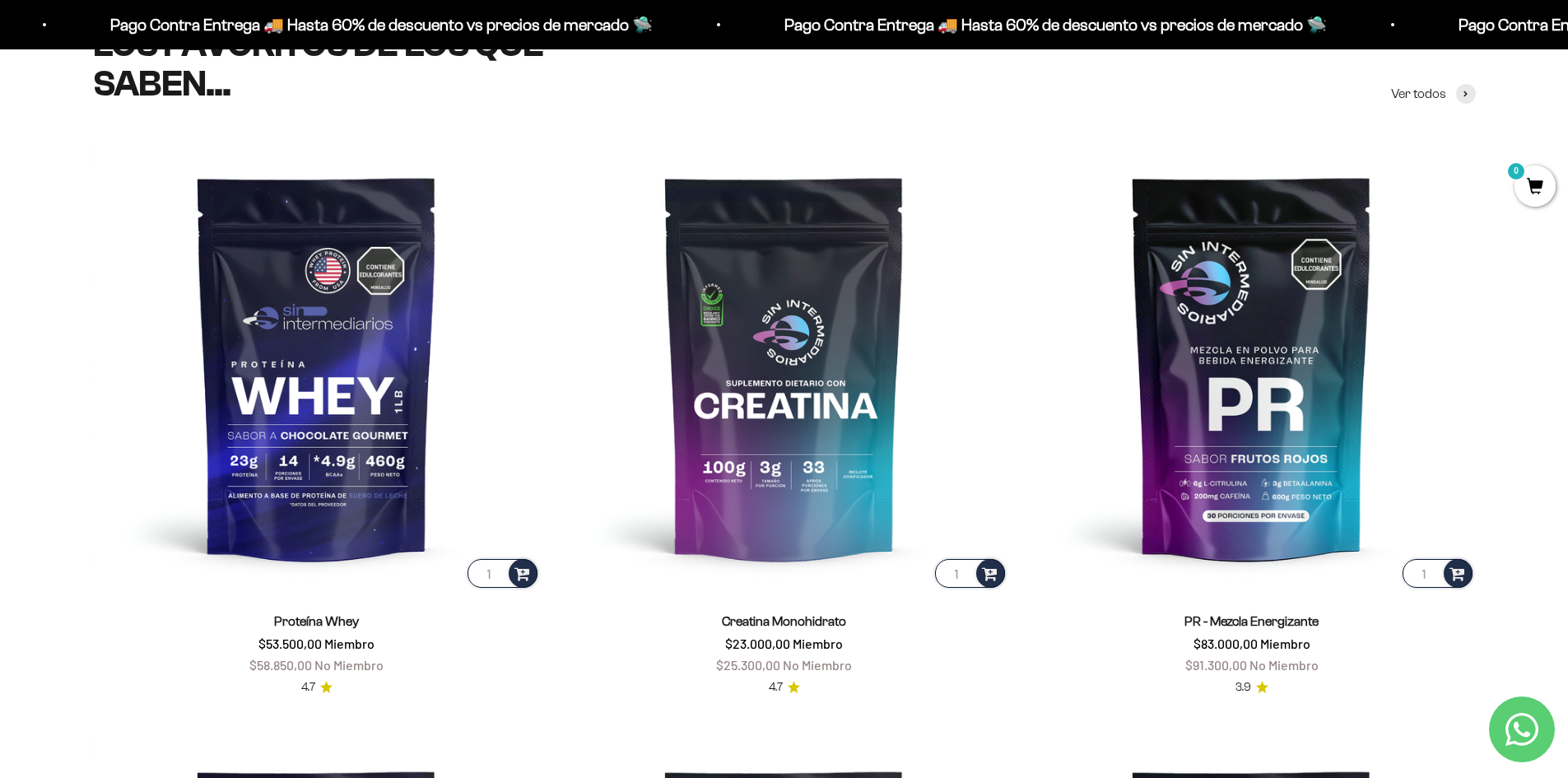
scroll to position [737, 0]
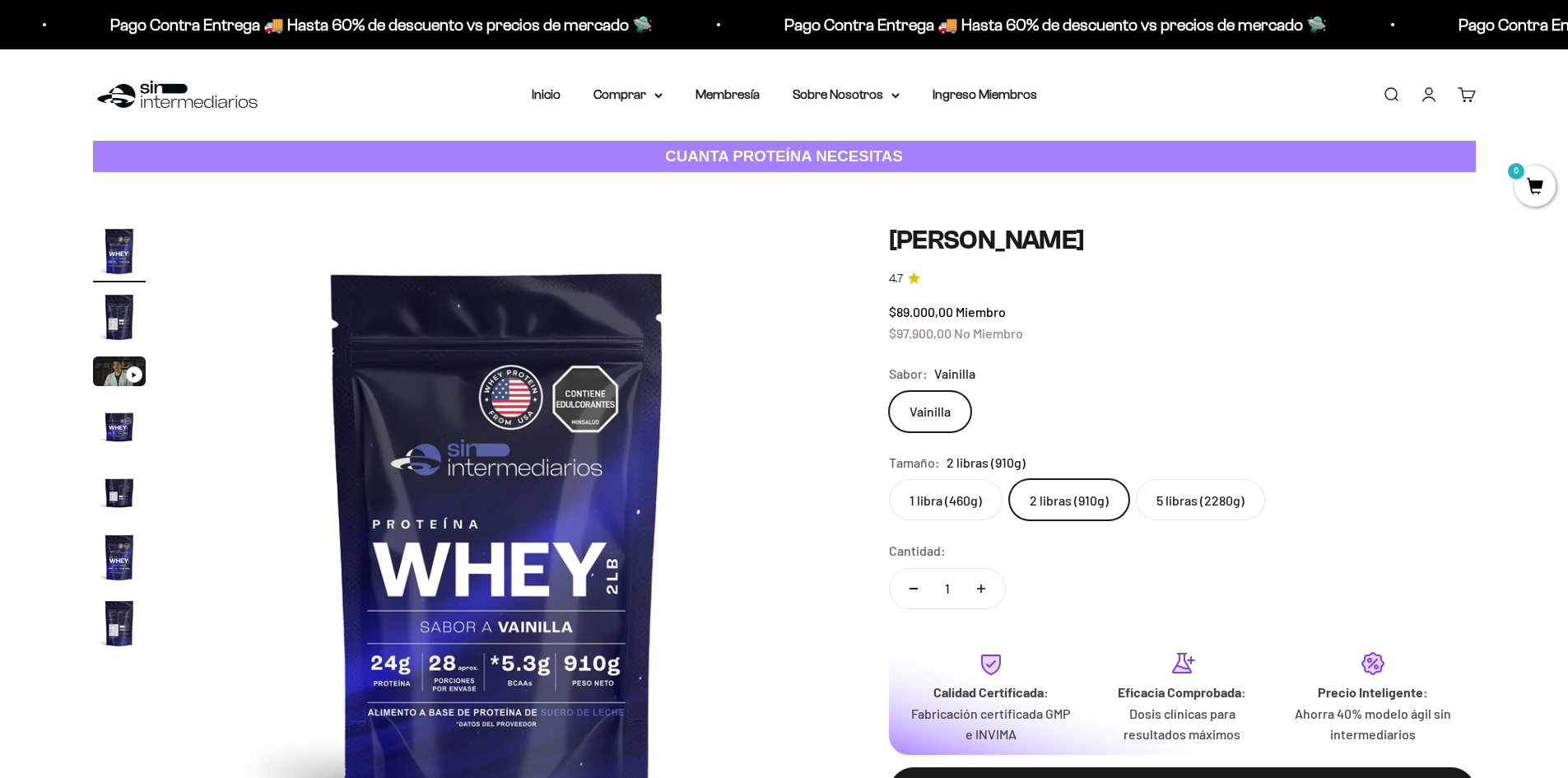
click at [1233, 508] on label "5 libras (2280g)" at bounding box center [1200, 500] width 129 height 41
click at [889, 479] on input "5 libras (2280g)" at bounding box center [888, 479] width 1 height 1
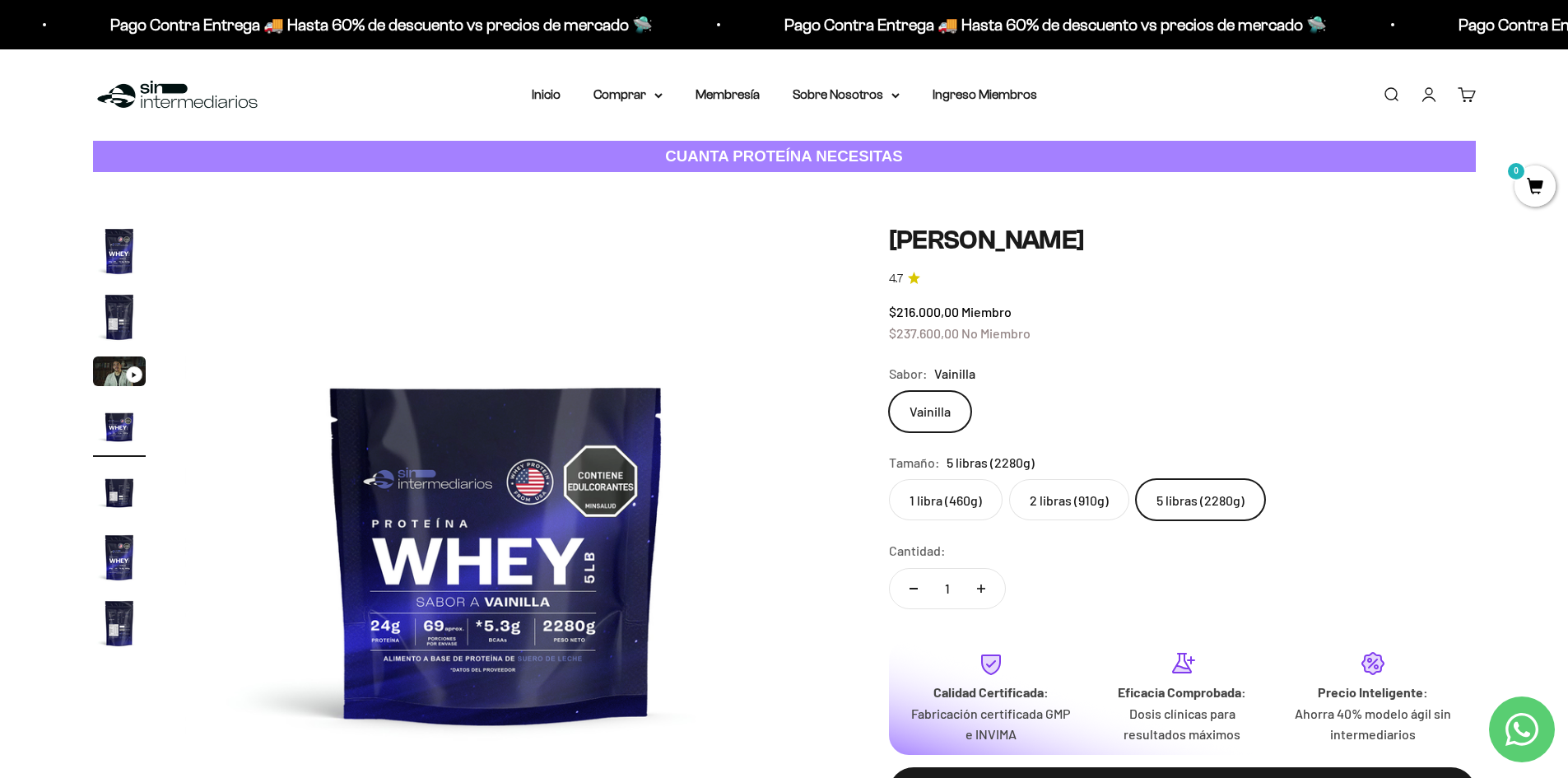
click at [1059, 504] on label "2 libras (910g)" at bounding box center [1069, 500] width 120 height 41
click at [889, 479] on input "2 libras (910g)" at bounding box center [888, 479] width 1 height 1
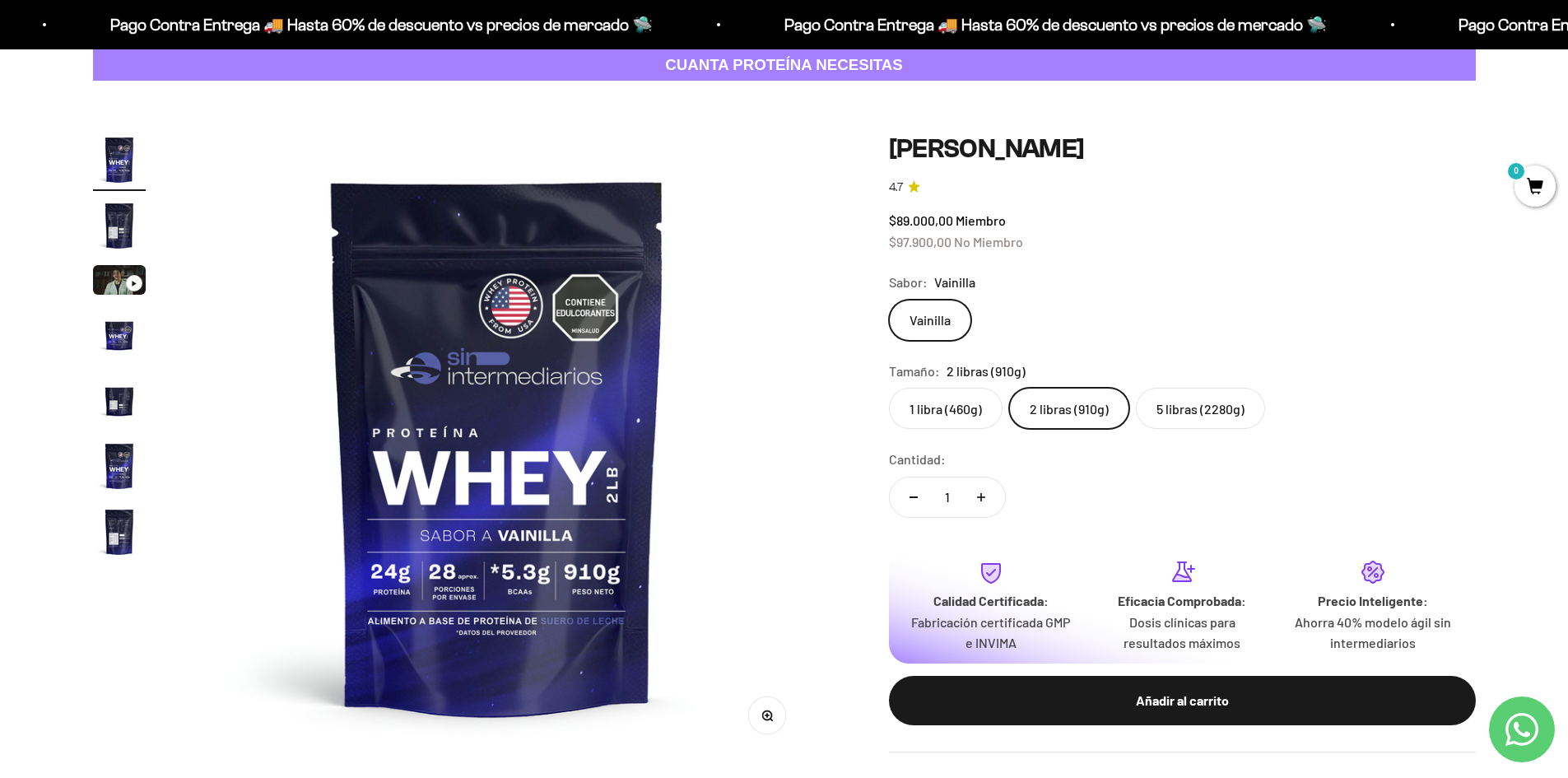
scroll to position [247, 0]
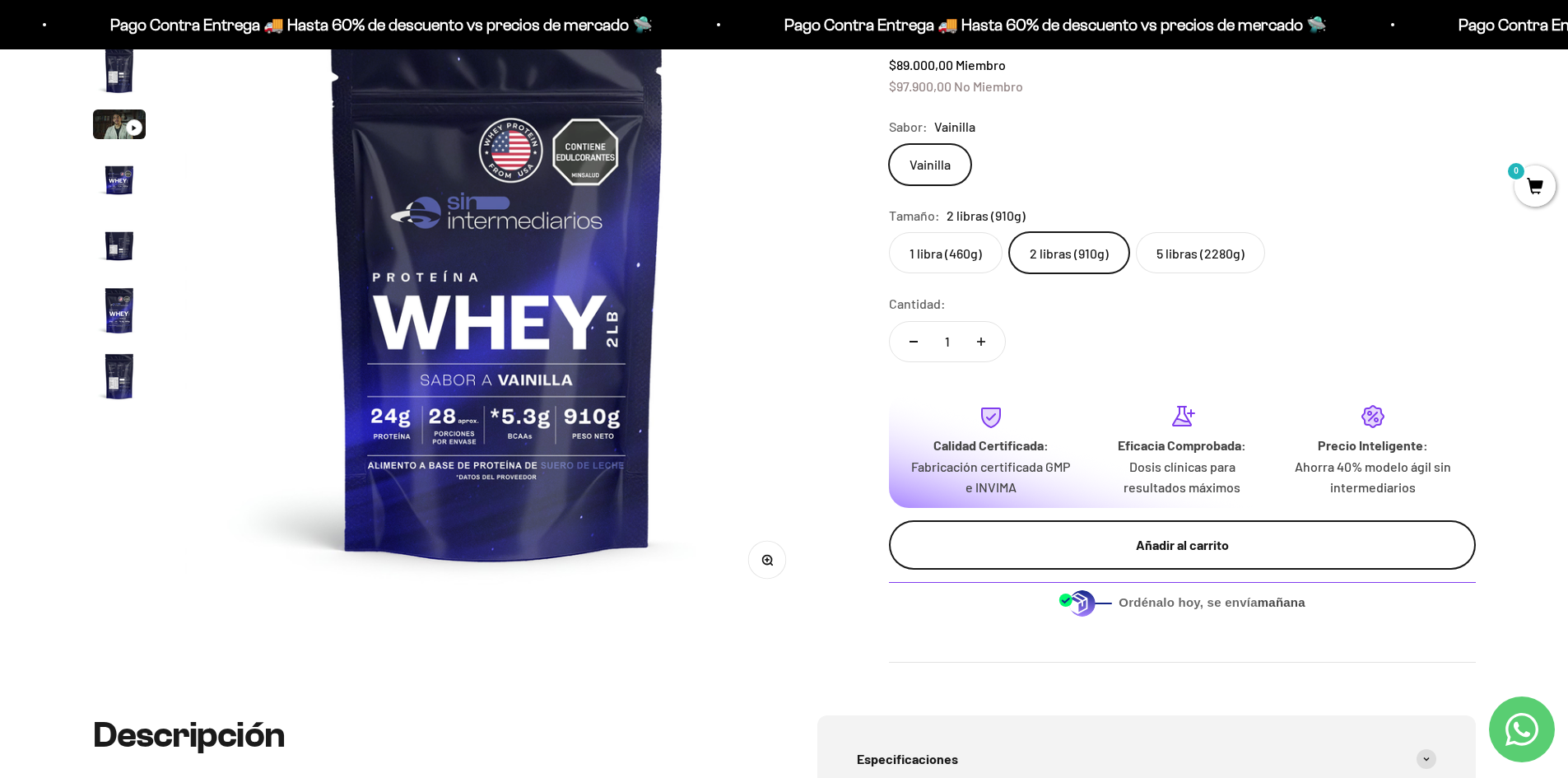
click at [1193, 547] on div "Añadir al carrito" at bounding box center [1182, 545] width 521 height 22
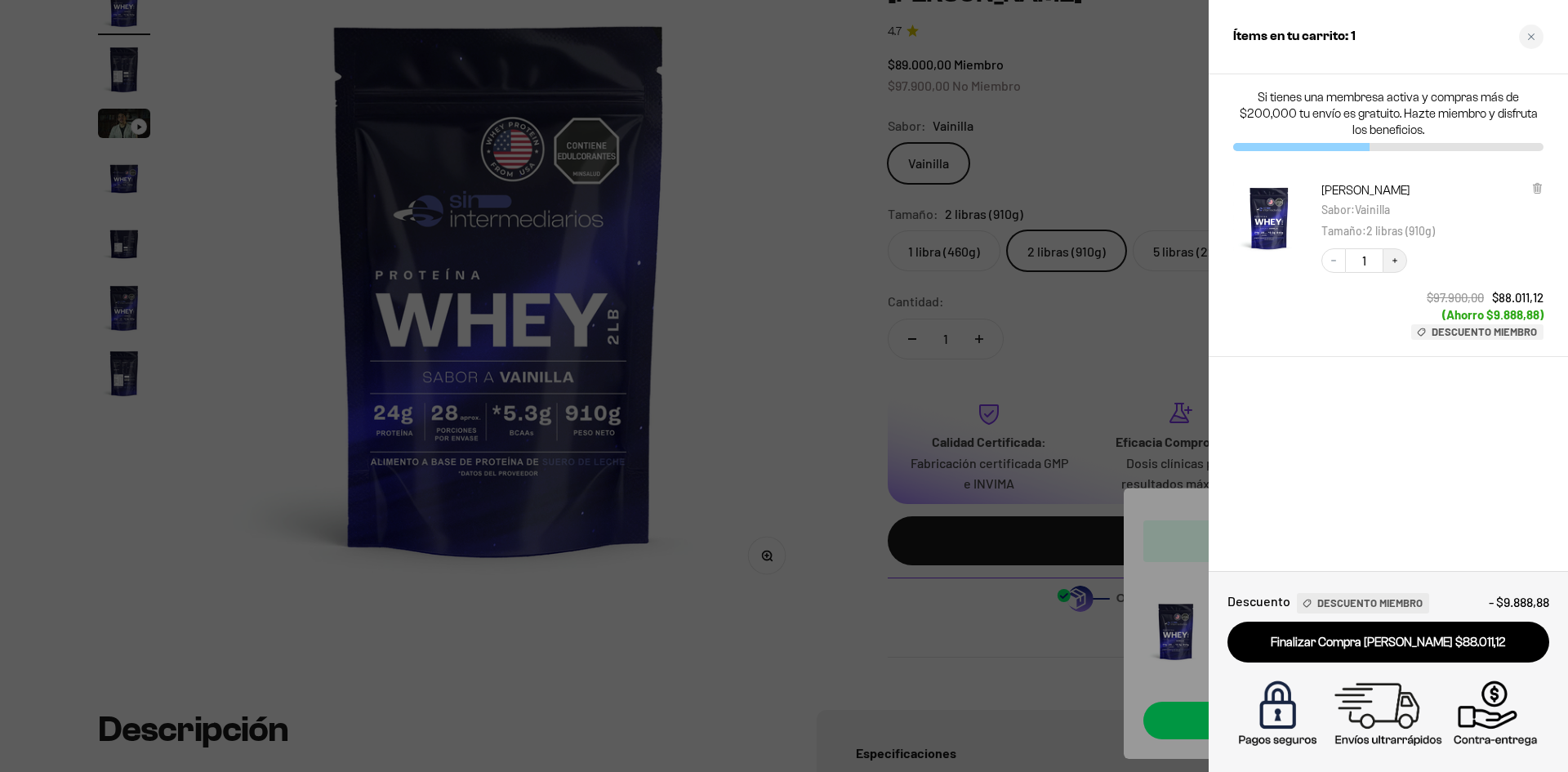
click at [1388, 264] on button "Increase quantity" at bounding box center [1395, 261] width 24 height 24
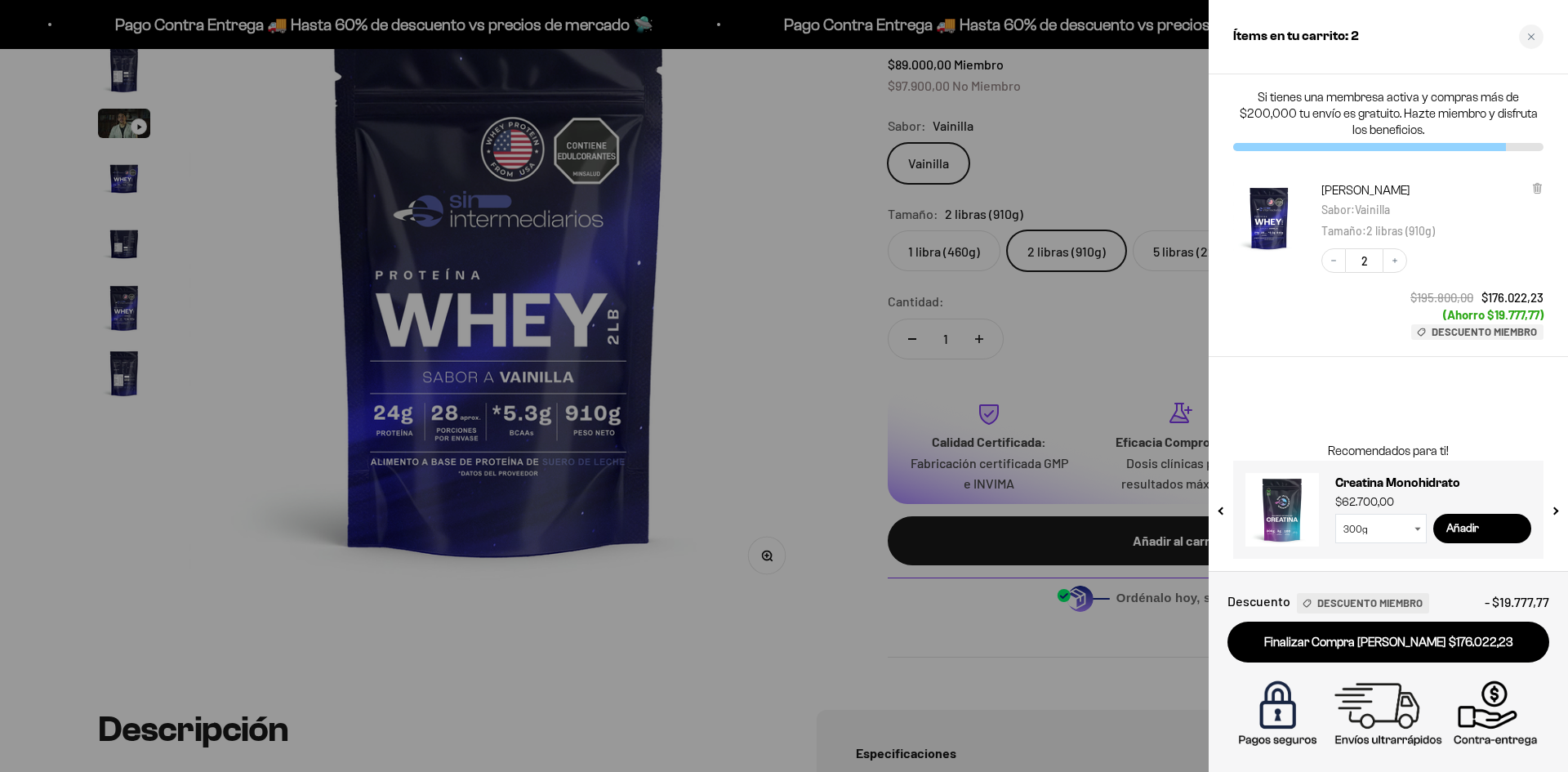
click at [1100, 348] on div at bounding box center [784, 386] width 1568 height 772
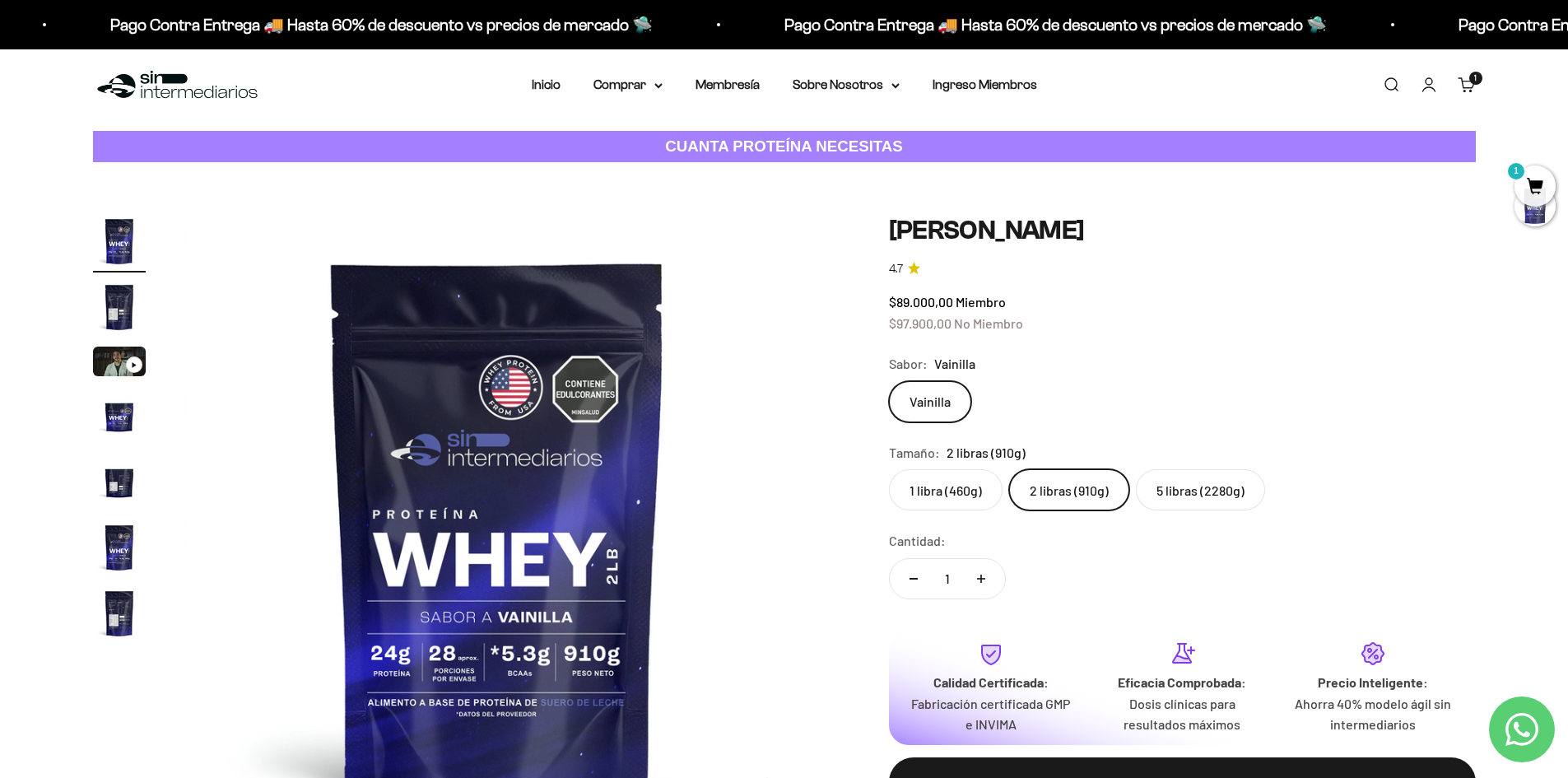
scroll to position [0, 0]
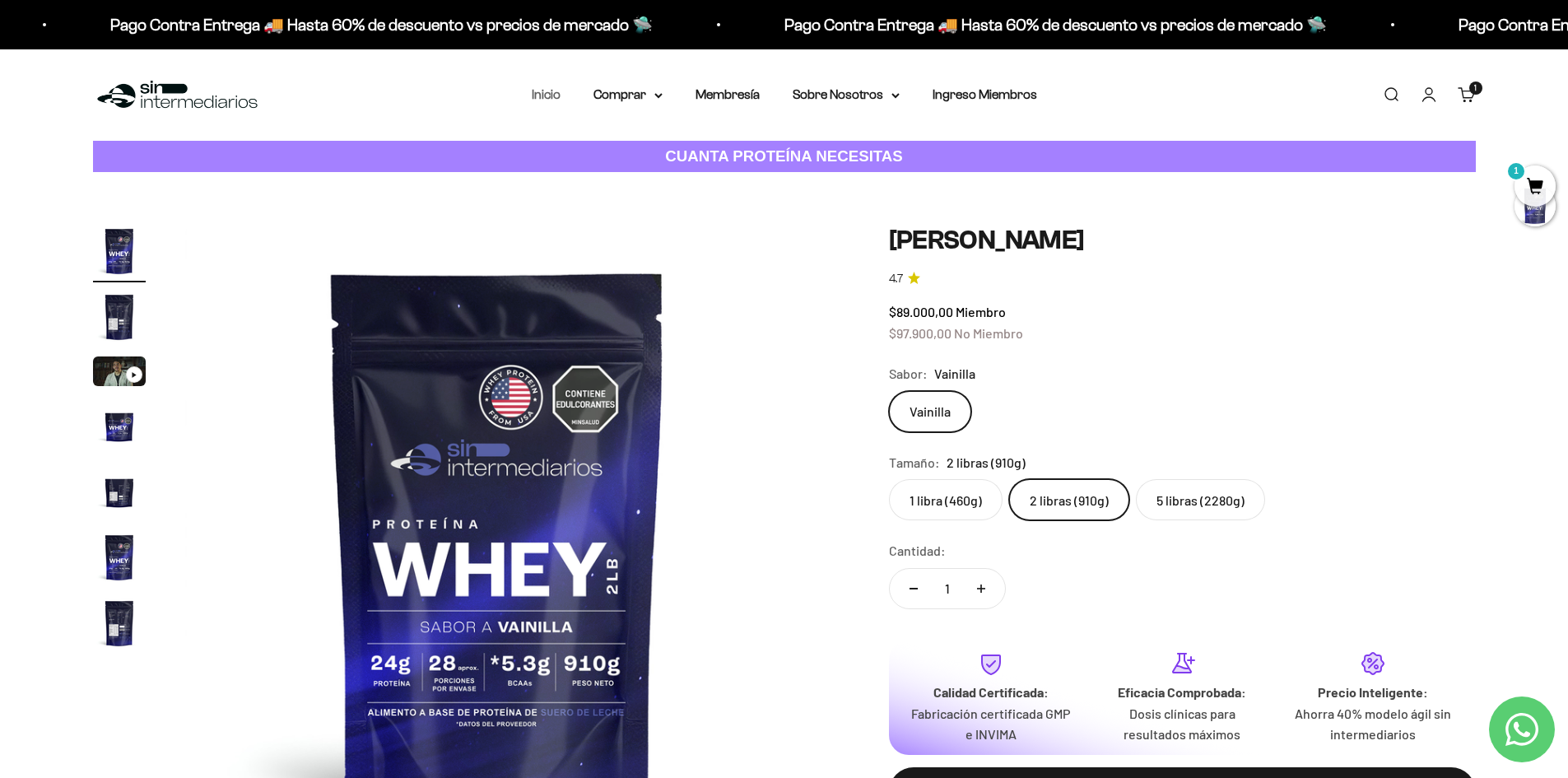
click at [557, 101] on link "Inicio" at bounding box center [546, 94] width 29 height 14
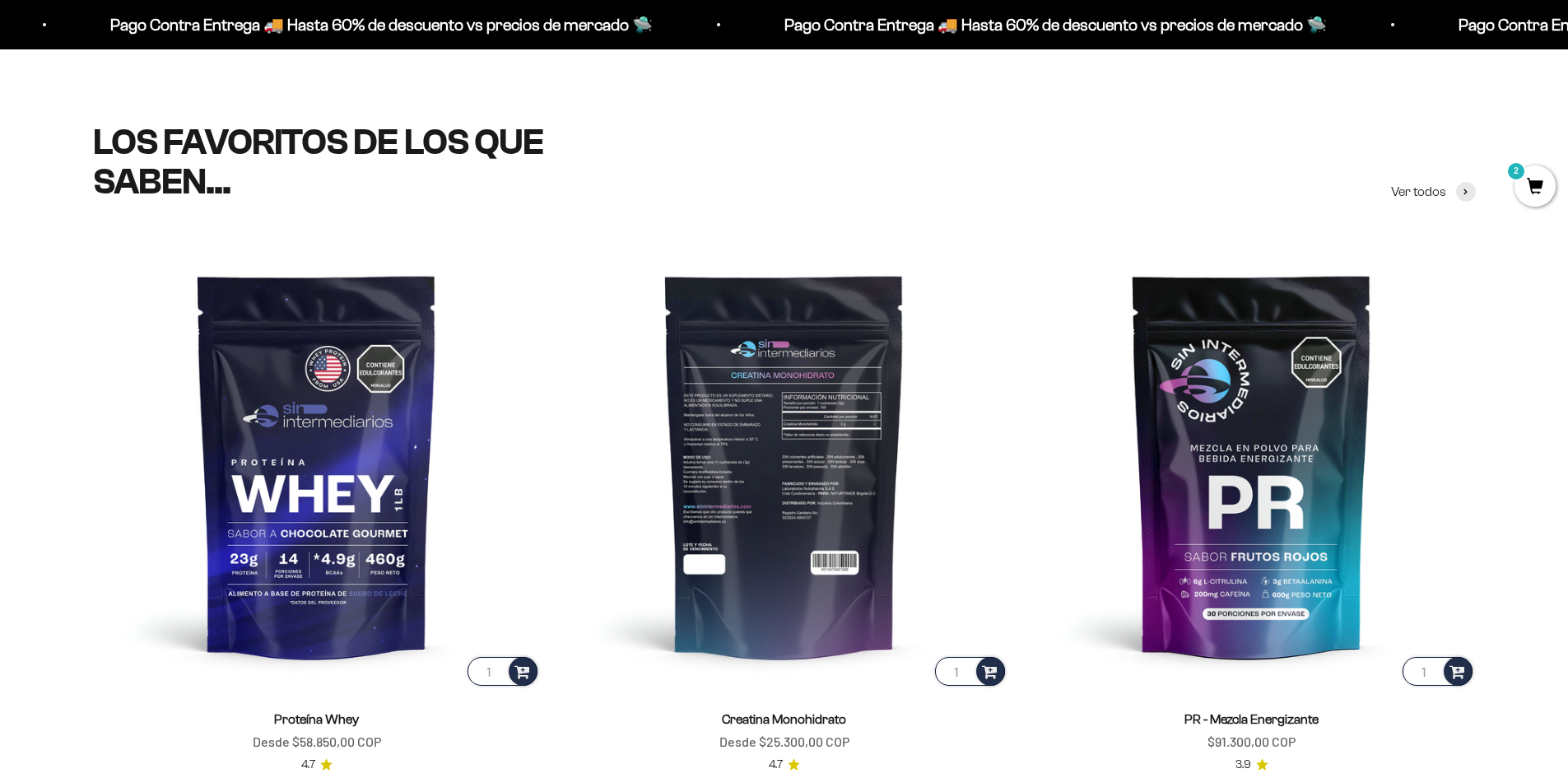
scroll to position [741, 0]
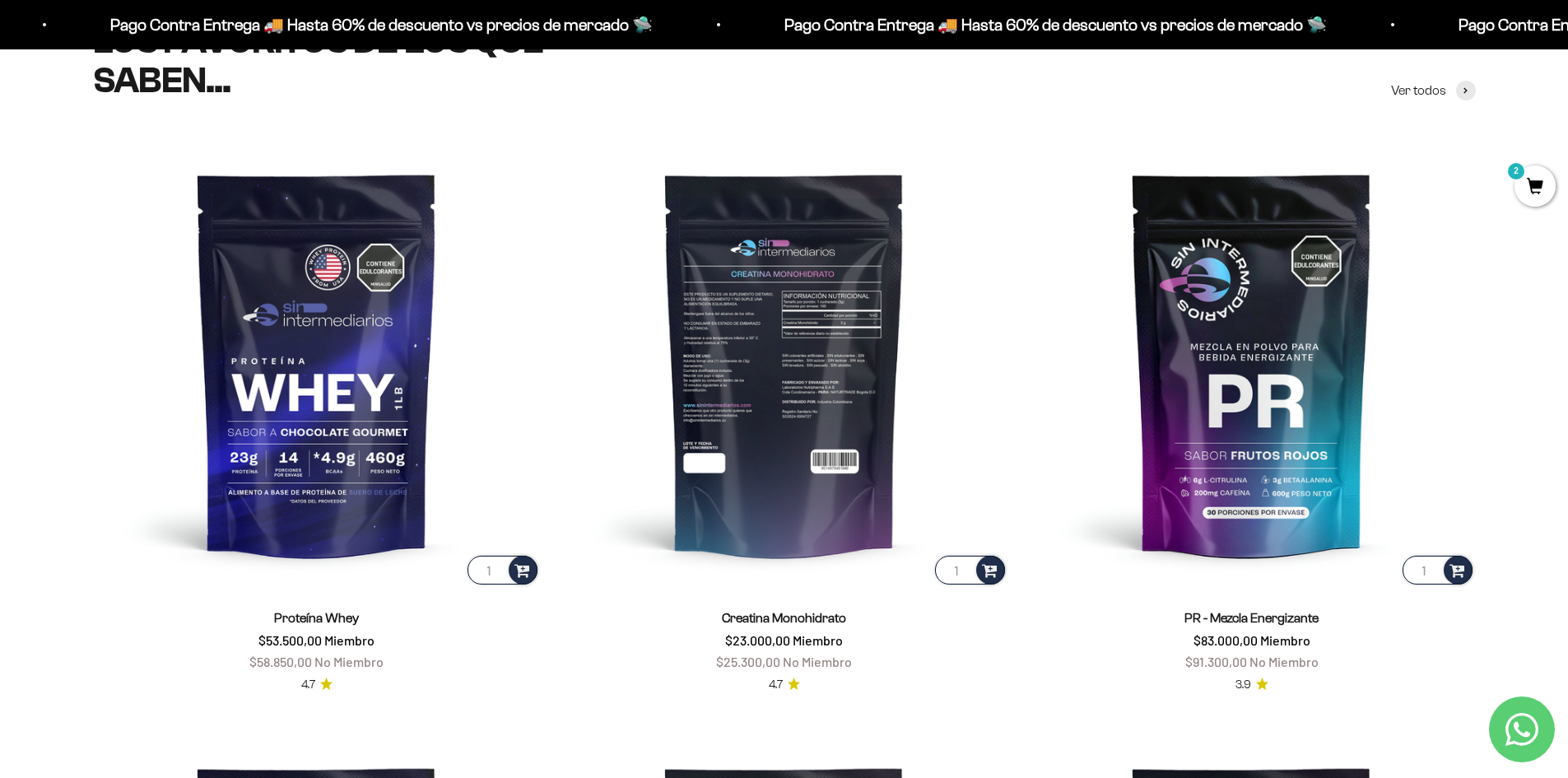
click at [773, 414] on img at bounding box center [784, 364] width 448 height 448
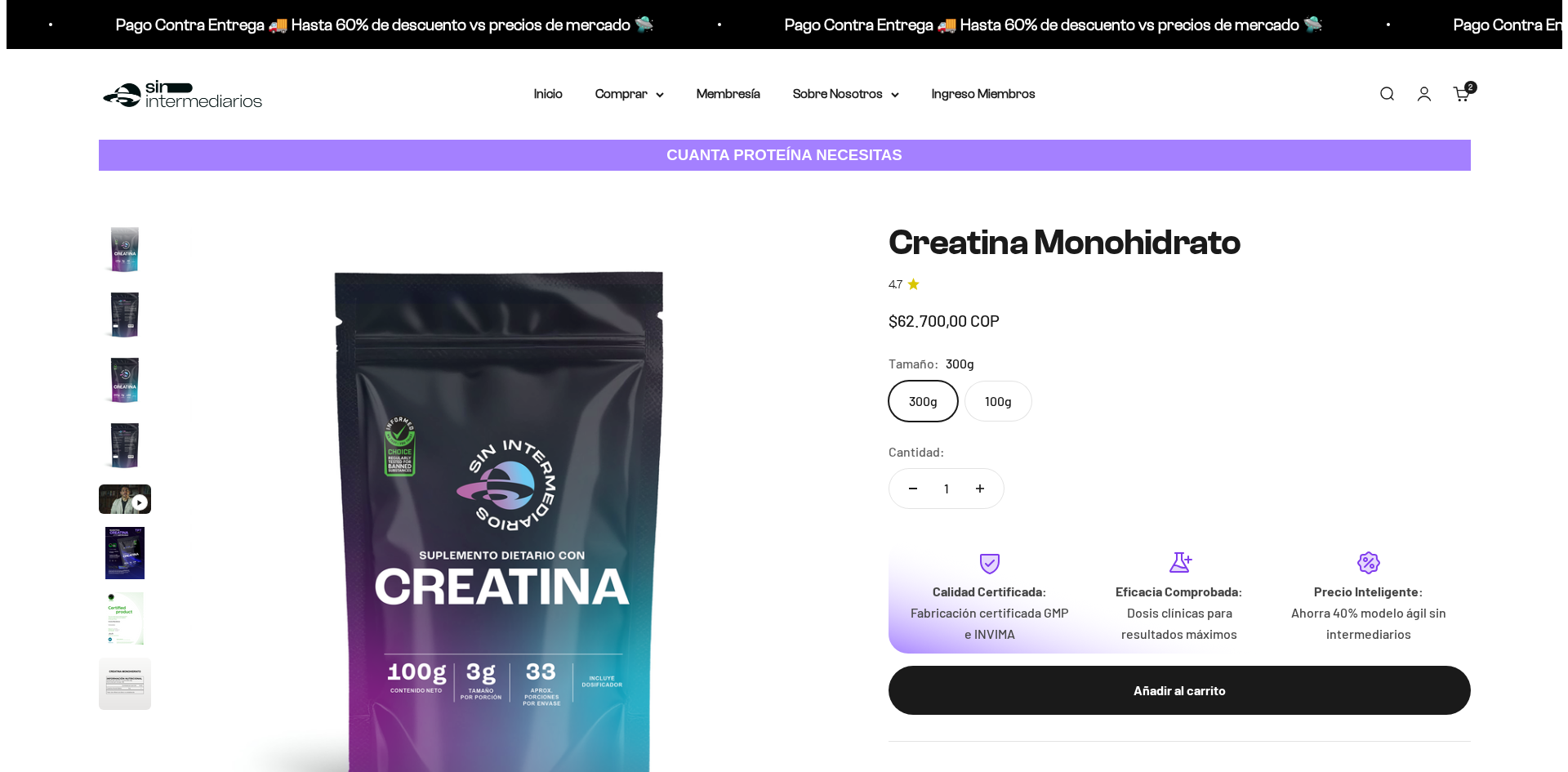
scroll to position [67, 0]
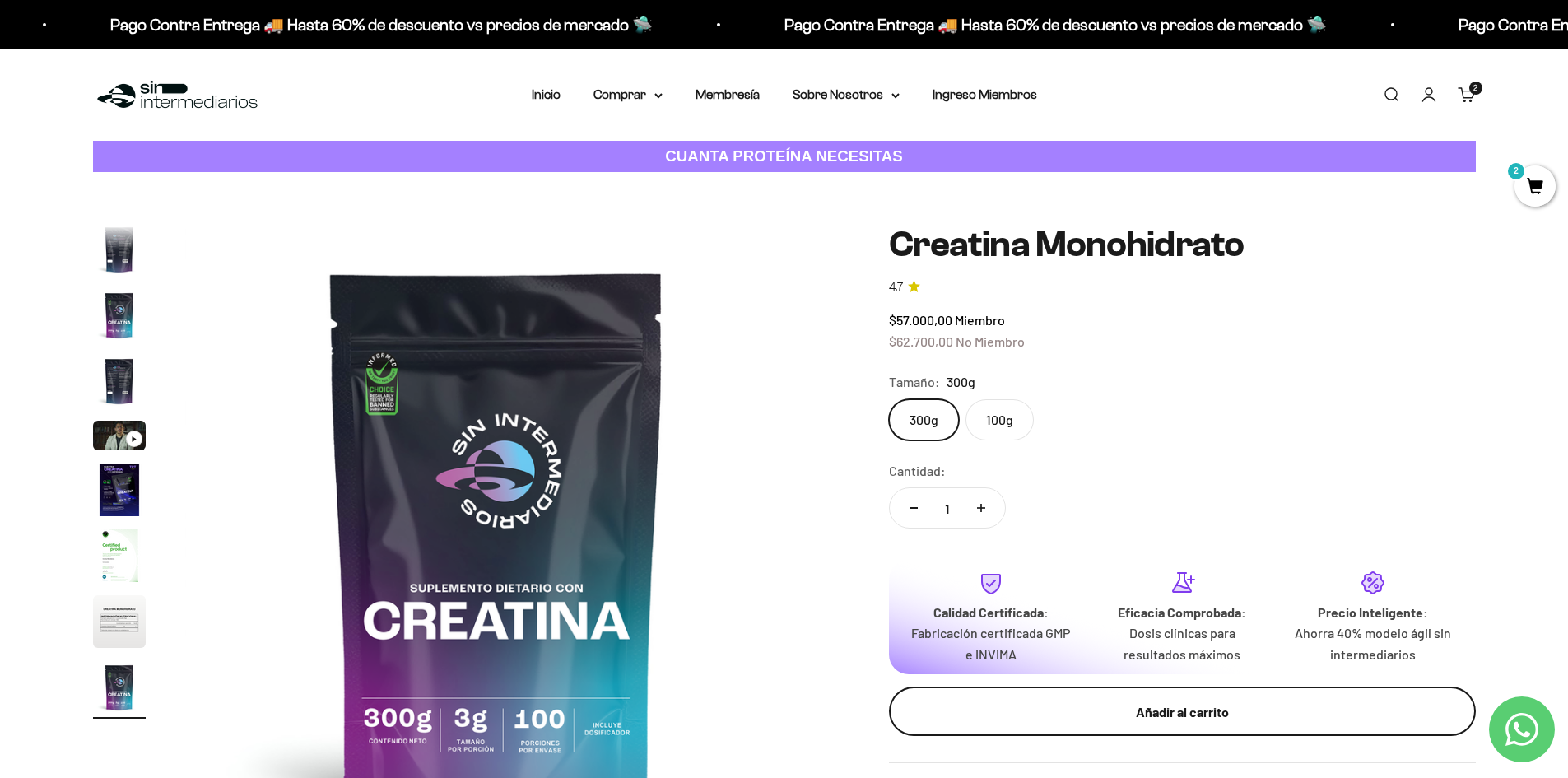
click at [1203, 706] on div "Añadir al carrito" at bounding box center [1182, 713] width 521 height 22
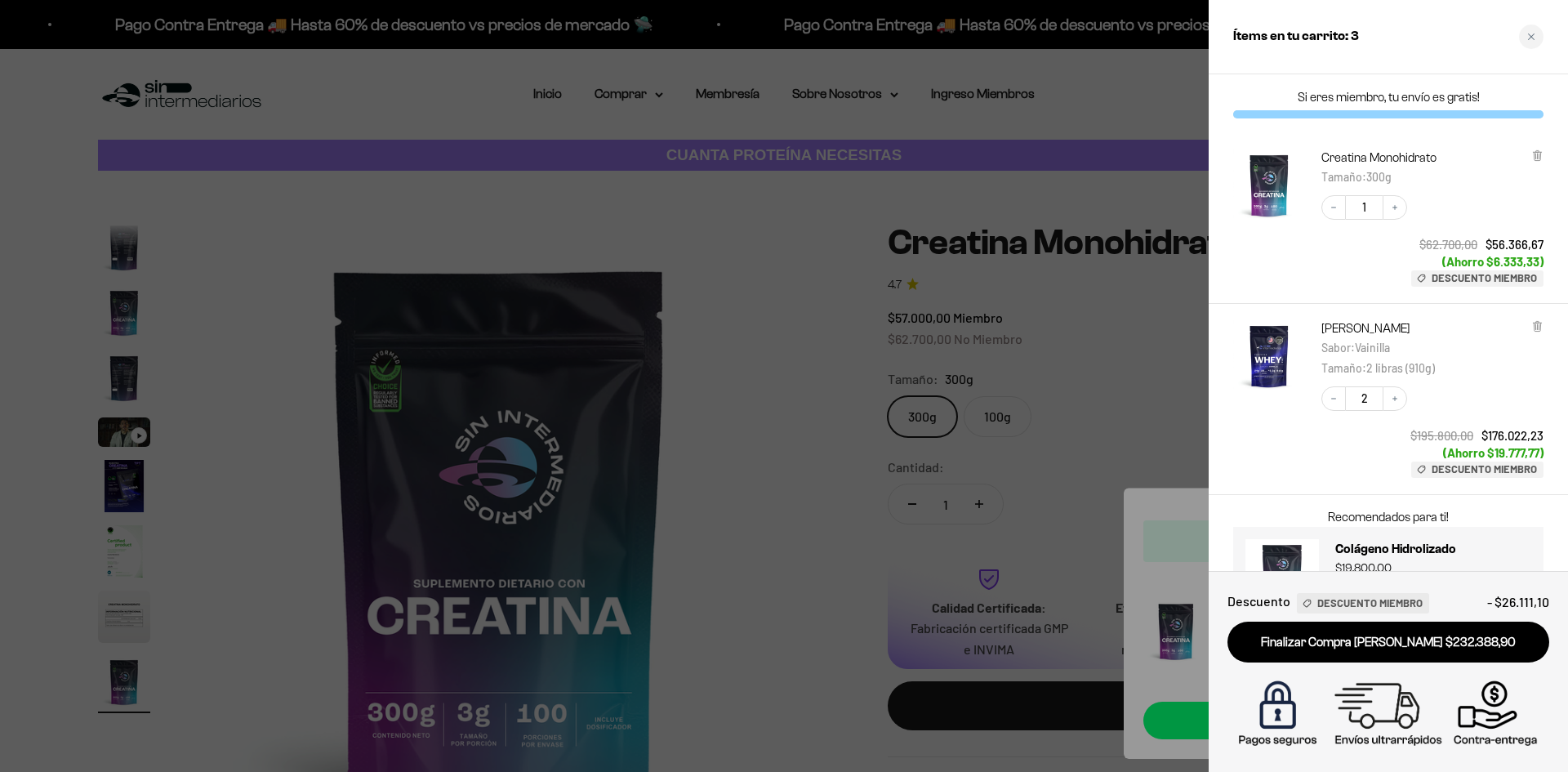
scroll to position [0, 0]
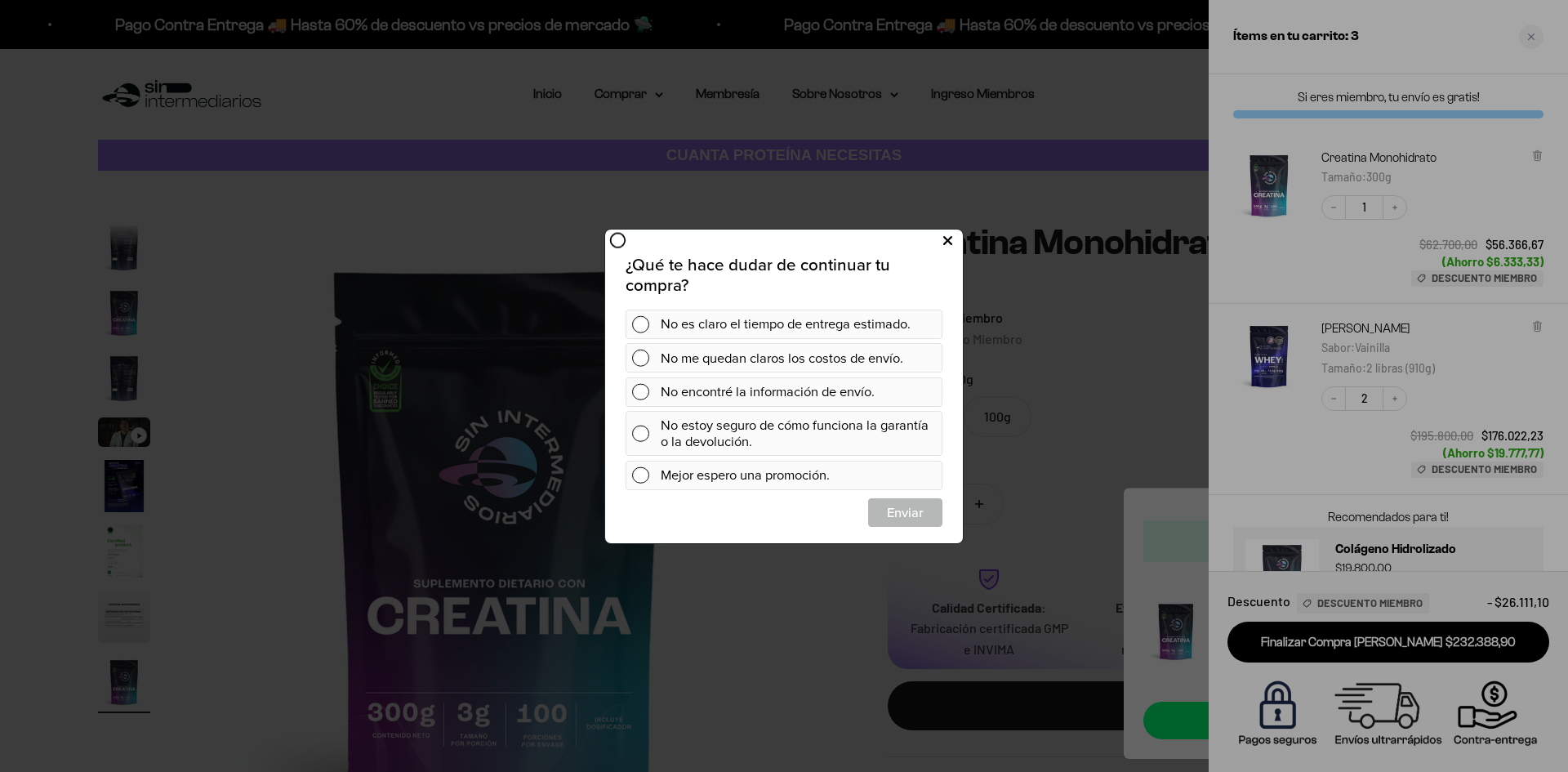
click at [946, 239] on icon at bounding box center [947, 240] width 9 height 23
click at [948, 239] on icon at bounding box center [947, 240] width 9 height 23
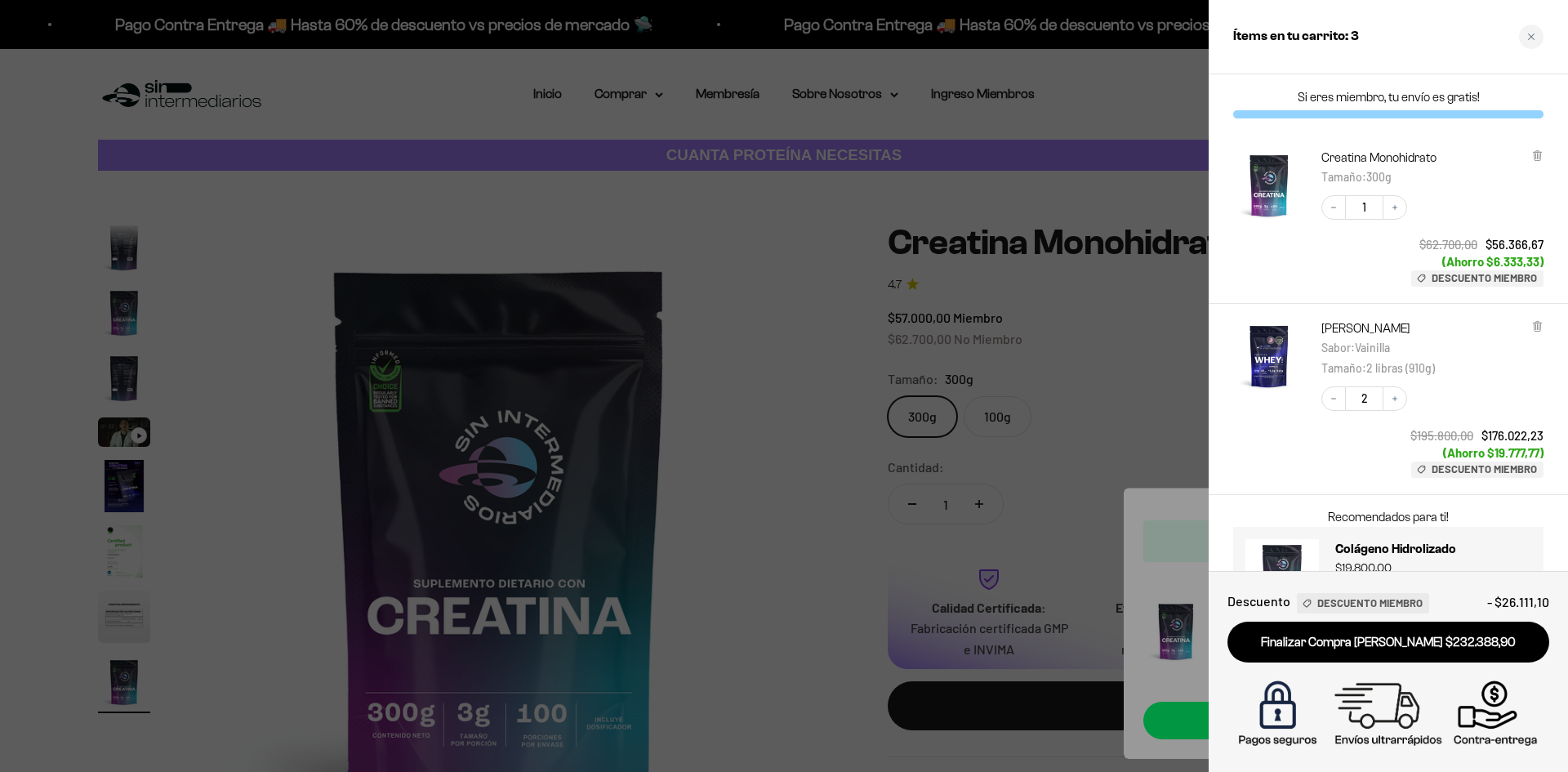
click at [851, 563] on div at bounding box center [784, 386] width 1568 height 772
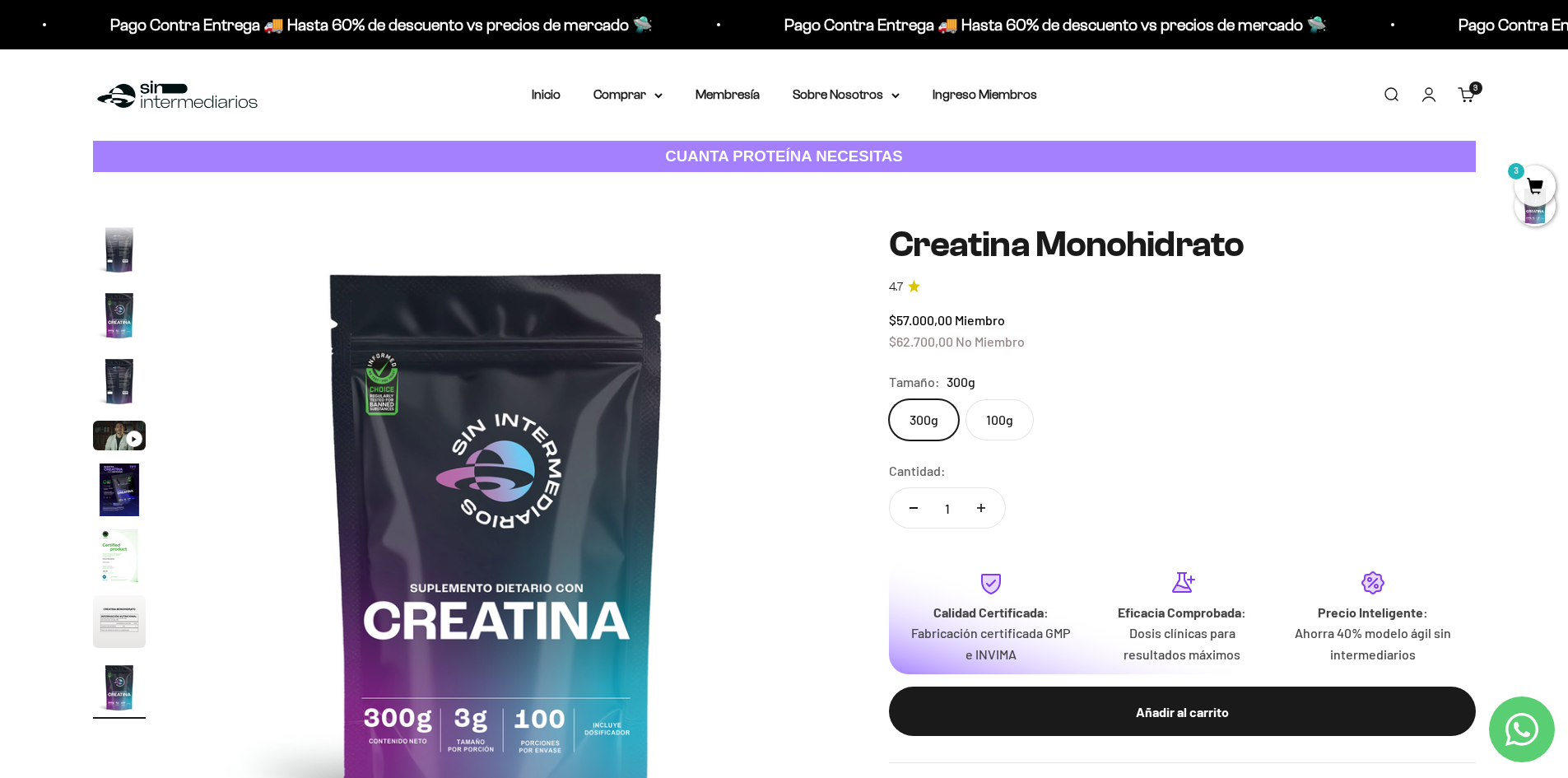
click at [1539, 186] on span "3" at bounding box center [1534, 187] width 41 height 41
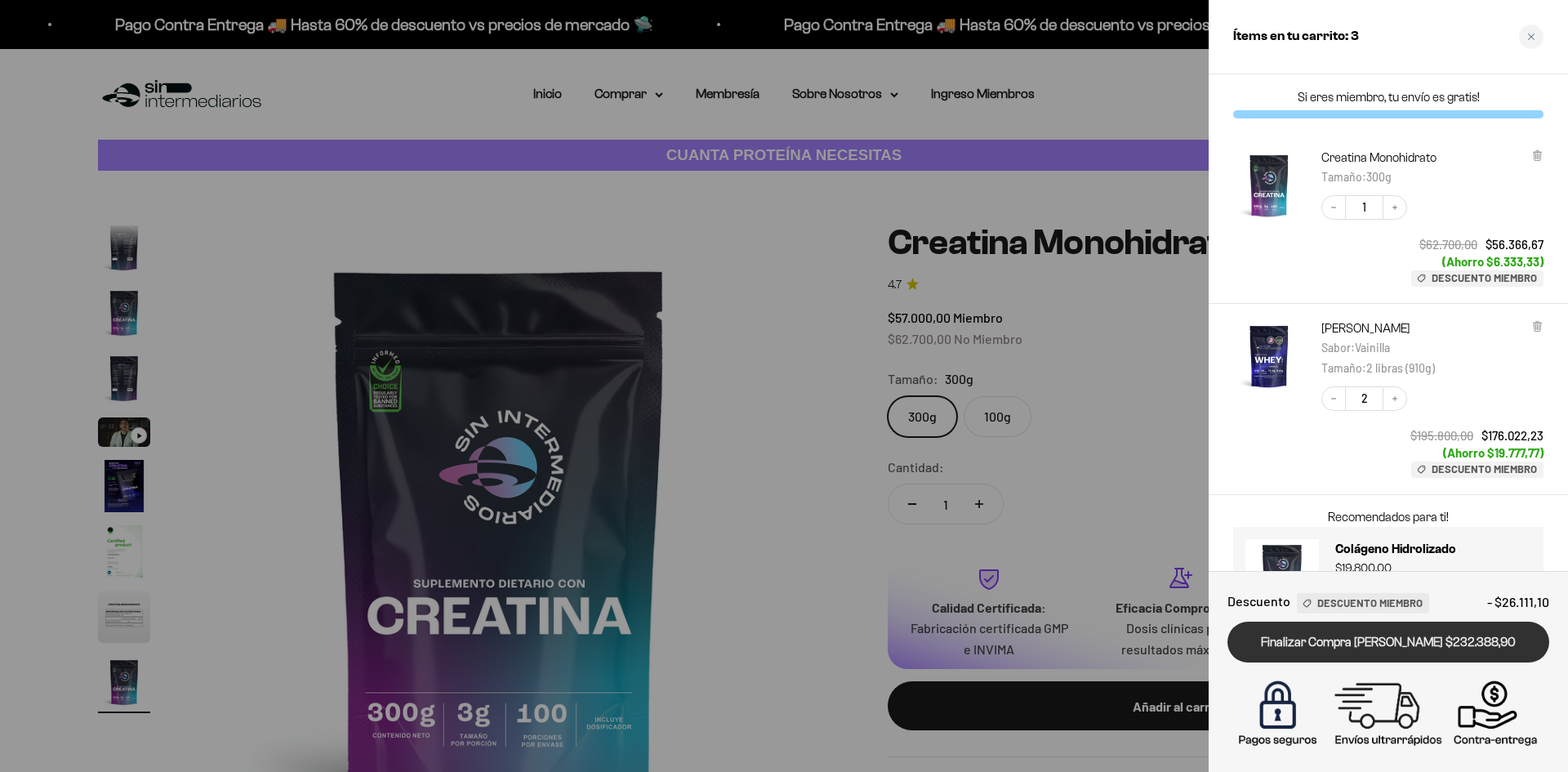
click at [1410, 652] on link "Finalizar Compra [PERSON_NAME] $232.388,90" at bounding box center [1388, 643] width 322 height 42
